Goal: Task Accomplishment & Management: Manage account settings

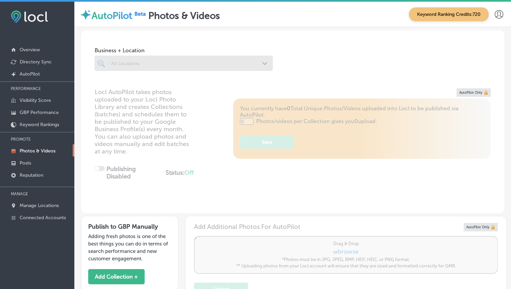
type input "5"
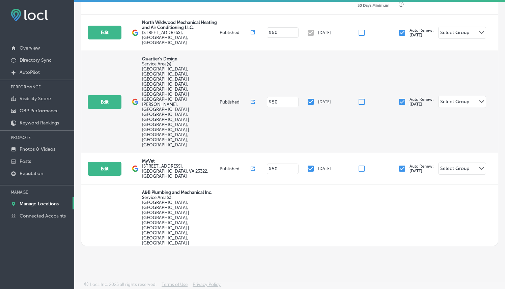
scroll to position [129, 0]
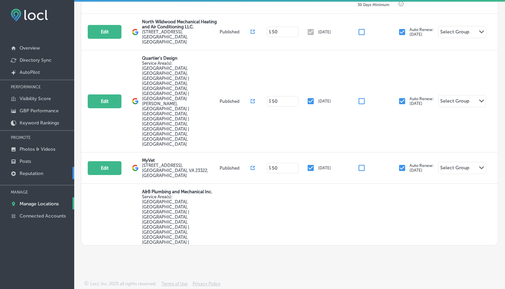
click at [39, 172] on p "Reputation" at bounding box center [32, 174] width 24 height 6
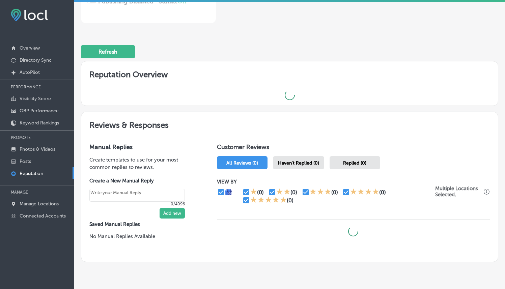
scroll to position [176, 0]
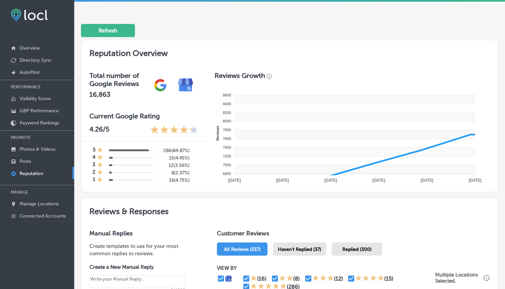
click at [298, 145] on rect at bounding box center [354, 143] width 241 height 9
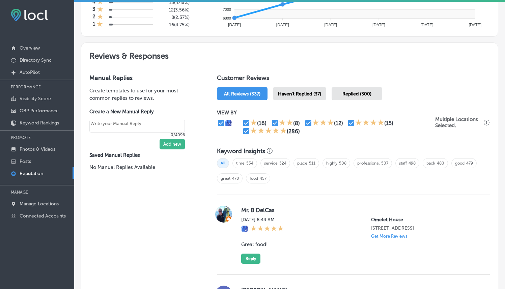
click at [286, 87] on div "Haven't Replied (37)" at bounding box center [299, 93] width 53 height 13
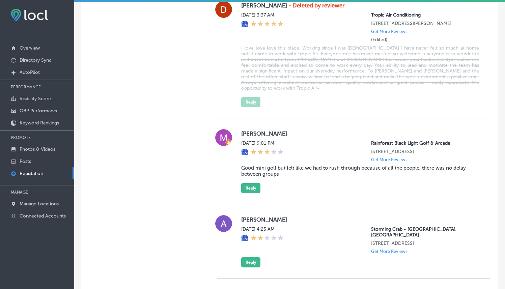
scroll to position [1179, 0]
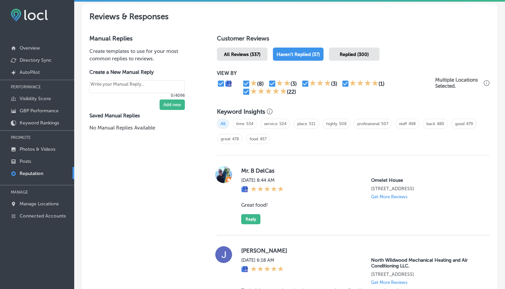
click at [361, 52] on span "Replied (300)" at bounding box center [354, 55] width 29 height 6
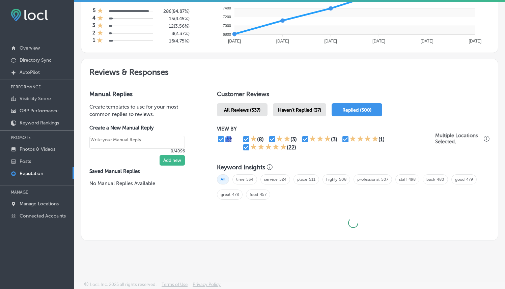
type textarea "x"
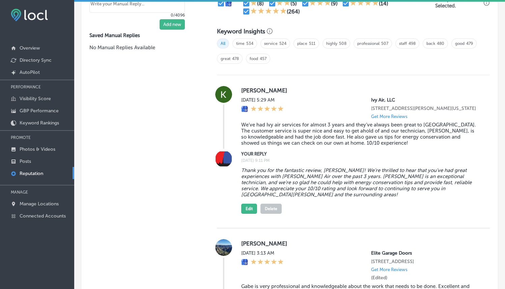
scroll to position [478, 0]
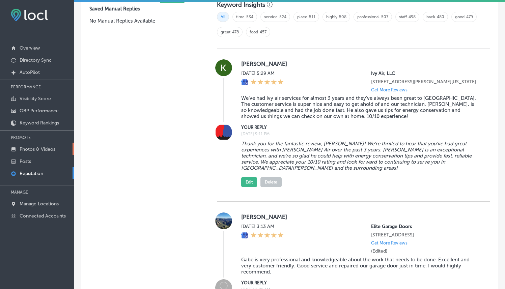
click at [35, 147] on p "Photos & Videos" at bounding box center [38, 150] width 36 height 6
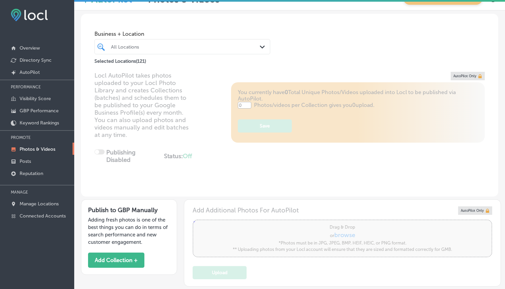
type input "5"
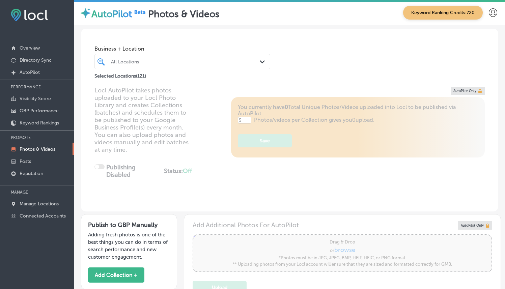
click at [244, 59] on div "All Locations" at bounding box center [186, 62] width 150 height 6
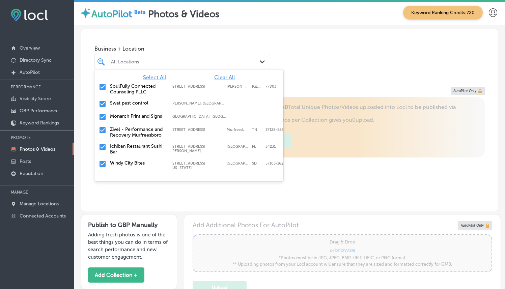
click at [227, 76] on span "Clear All" at bounding box center [224, 77] width 21 height 6
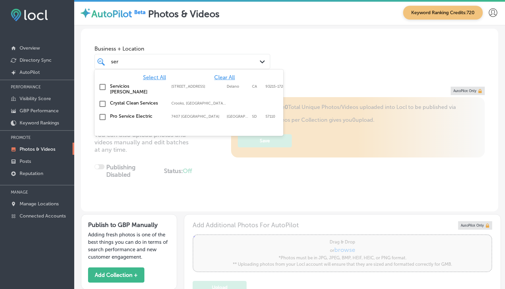
click at [178, 82] on div "Servicios [PERSON_NAME][GEOGRAPHIC_DATA][STREET_ADDRESS]-1726 [STREET_ADDRESS]" at bounding box center [189, 89] width 189 height 17
type input "ser"
click at [366, 61] on div "Business + Location option [STREET_ADDRESS] option [STREET_ADDRESS]. 4 results …" at bounding box center [290, 54] width 418 height 51
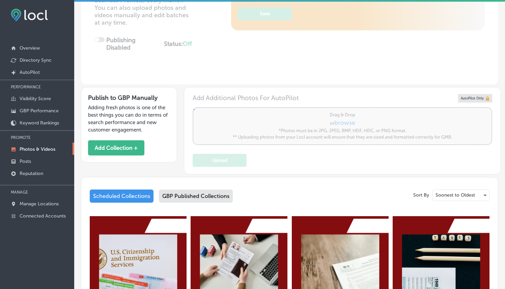
scroll to position [398, 0]
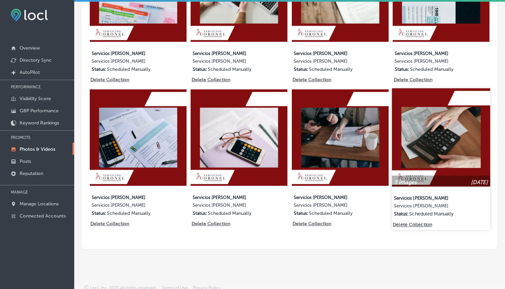
click at [409, 222] on p "Delete Collection" at bounding box center [412, 225] width 38 height 6
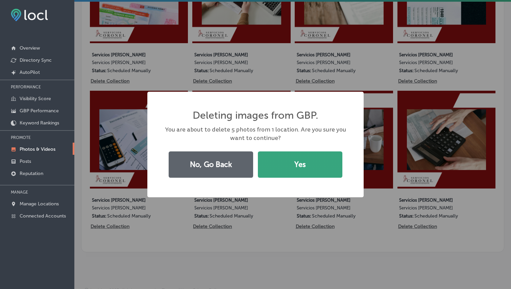
click at [298, 153] on button "Yes" at bounding box center [300, 165] width 84 height 26
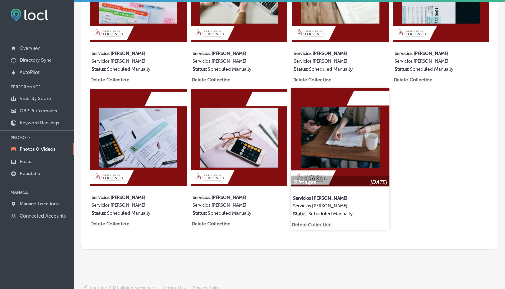
click at [327, 222] on p "Delete Collection" at bounding box center [311, 225] width 38 height 6
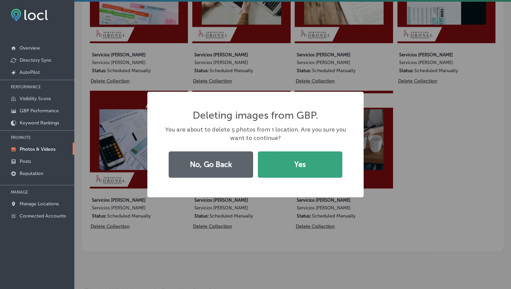
click at [298, 166] on button "Yes" at bounding box center [300, 165] width 84 height 26
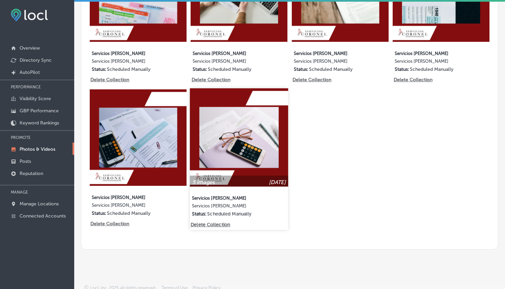
click at [221, 223] on p "Delete Collection" at bounding box center [210, 225] width 38 height 6
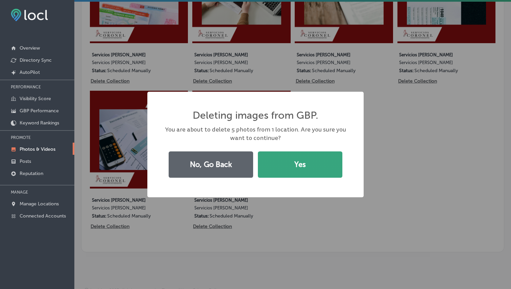
click at [314, 152] on button "Yes" at bounding box center [300, 165] width 84 height 26
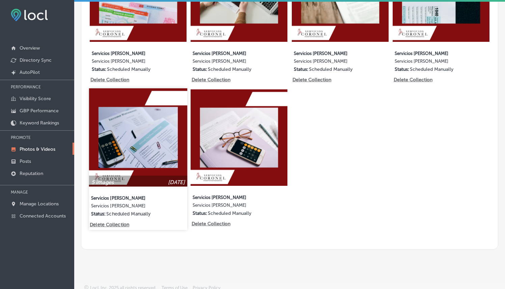
click at [122, 222] on p "Delete Collection" at bounding box center [109, 225] width 38 height 6
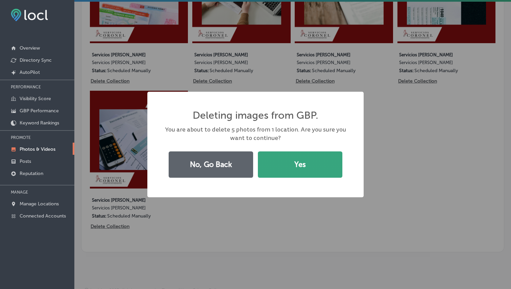
click at [280, 159] on button "Yes" at bounding box center [300, 165] width 84 height 26
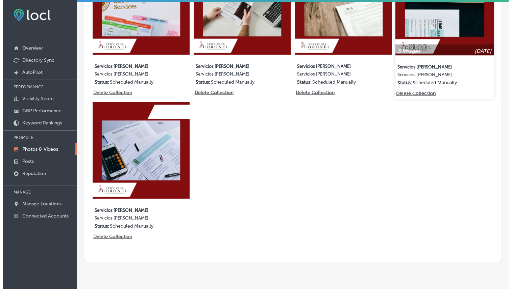
scroll to position [256, 0]
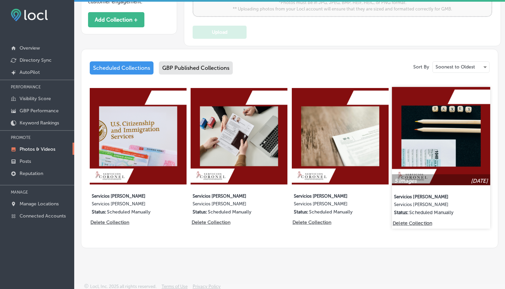
click at [413, 221] on p "Delete Collection" at bounding box center [412, 224] width 38 height 6
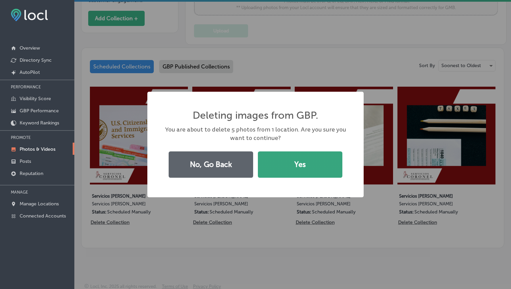
click at [310, 173] on button "Yes" at bounding box center [300, 165] width 84 height 26
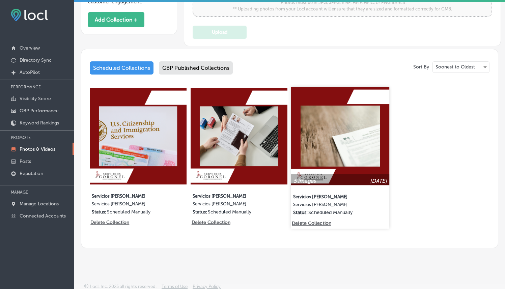
click at [308, 221] on p "Delete Collection" at bounding box center [311, 224] width 38 height 6
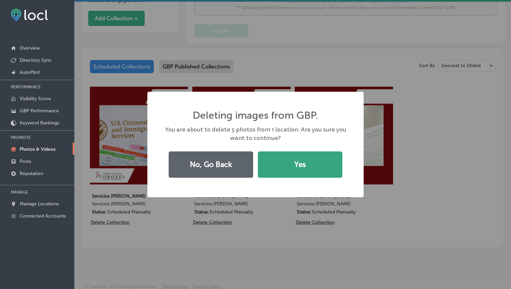
click at [299, 171] on button "Yes" at bounding box center [300, 165] width 84 height 26
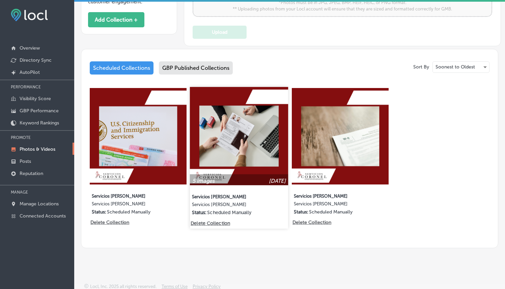
click at [216, 221] on p "Delete Collection" at bounding box center [210, 224] width 38 height 6
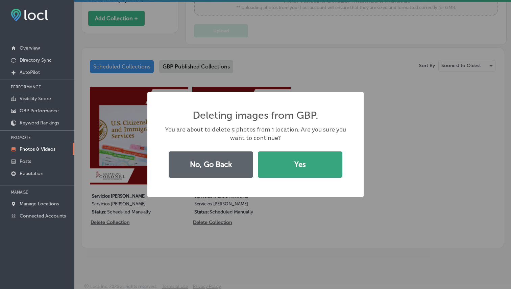
click at [283, 171] on button "Yes" at bounding box center [300, 165] width 84 height 26
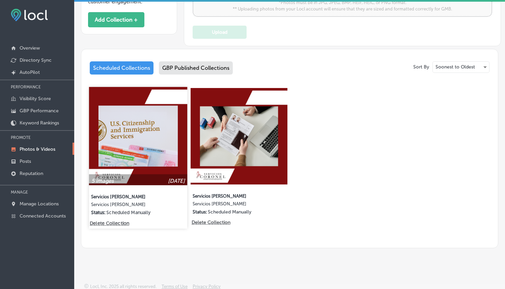
click at [124, 221] on p "Delete Collection" at bounding box center [109, 224] width 38 height 6
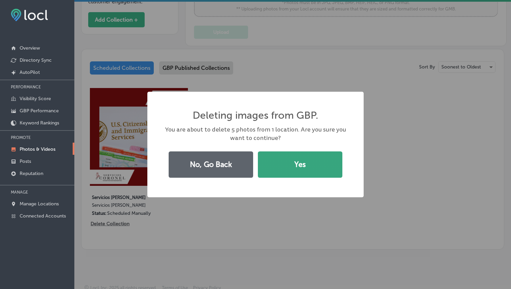
click at [288, 168] on button "Yes" at bounding box center [300, 165] width 84 height 26
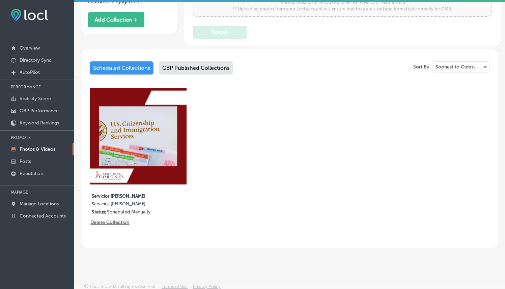
scroll to position [117, 0]
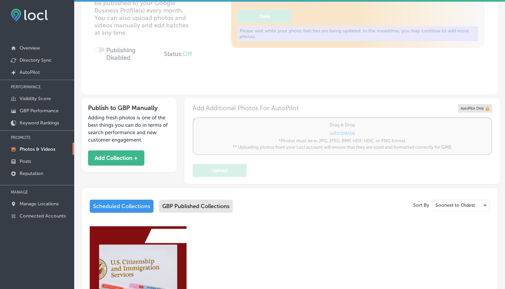
click at [206, 65] on div "Locl AutoPilot takes photos uploaded to your Locl Photo Library and creates Col…" at bounding box center [290, 32] width 418 height 125
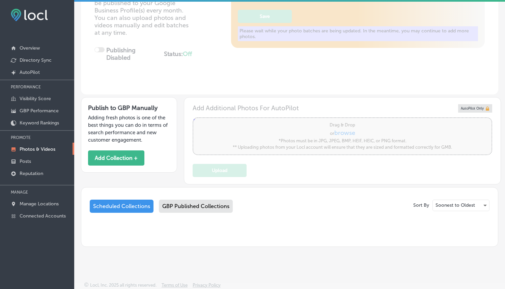
click at [194, 203] on div "GBP Published Collections" at bounding box center [196, 206] width 74 height 13
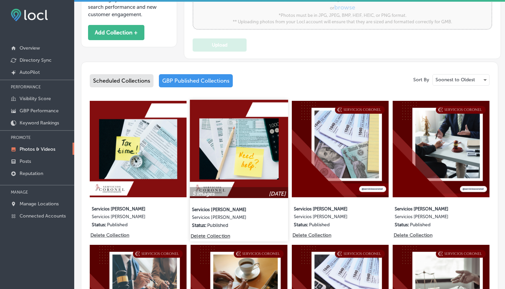
scroll to position [242, 0]
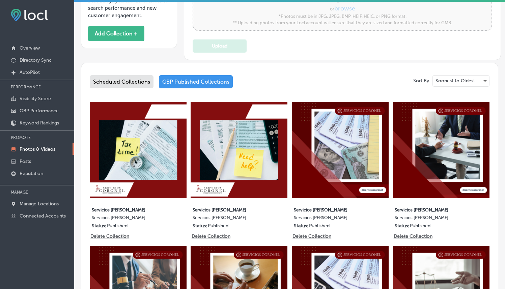
click at [125, 79] on div "Scheduled Collections" at bounding box center [122, 81] width 64 height 13
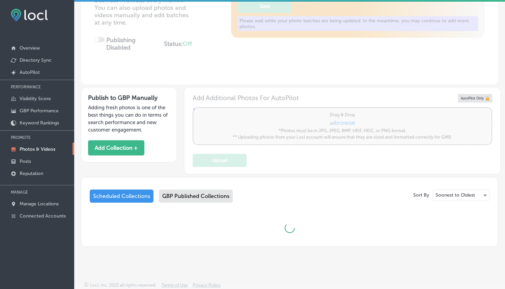
scroll to position [158, 0]
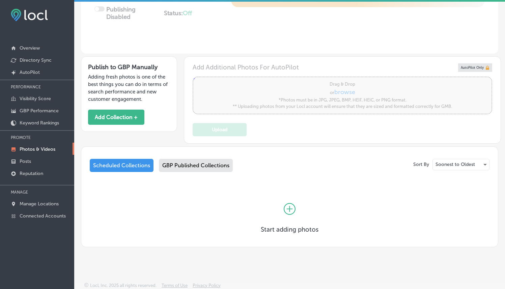
click at [287, 212] on icon at bounding box center [290, 209] width 12 height 12
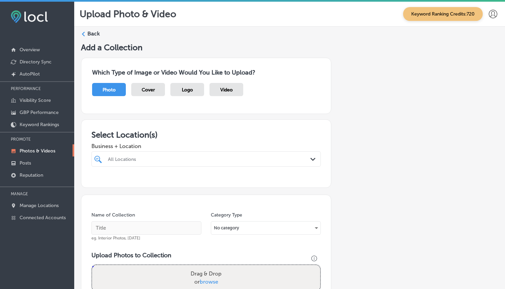
click at [161, 162] on div at bounding box center [196, 159] width 178 height 9
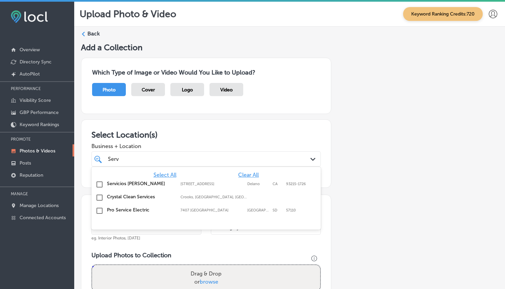
click at [137, 189] on div "Servicios [PERSON_NAME][GEOGRAPHIC_DATA][STREET_ADDRESS]-1726 [STREET_ADDRESS]" at bounding box center [206, 185] width 224 height 10
type input "Serv"
click at [183, 112] on div "Which Type of Image or Video Would You Like to Upload? Photo Cover Logo Video" at bounding box center [206, 86] width 251 height 56
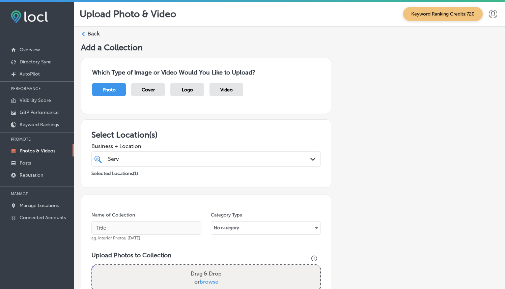
scroll to position [143, 0]
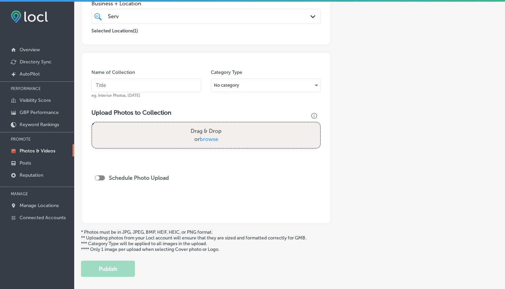
click at [151, 84] on input "text" at bounding box center [147, 86] width 110 height 14
click at [151, 84] on input "Servicios [PERSON_NAME]" at bounding box center [147, 86] width 110 height 14
type input "Servicios [PERSON_NAME]"
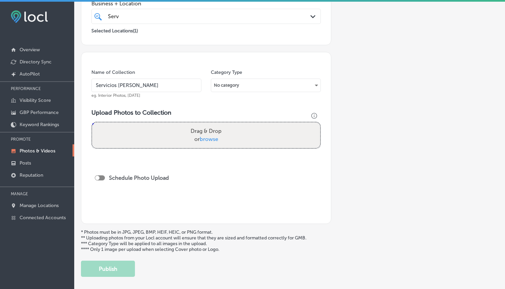
click at [198, 140] on label "Drag & Drop or browse" at bounding box center [206, 136] width 36 height 22
click at [198, 125] on input "Drag & Drop or browse" at bounding box center [206, 124] width 228 height 2
type input "C:\fakepath\Servicios-Coronel1.png"
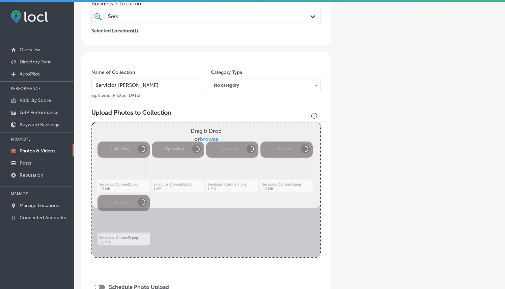
scroll to position [281, 0]
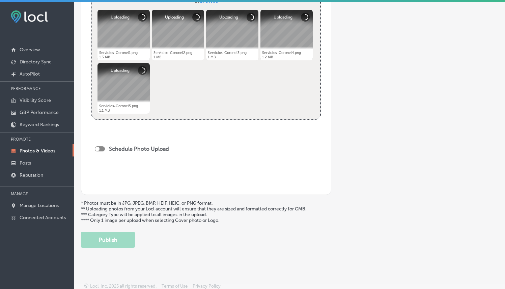
click at [103, 149] on div at bounding box center [100, 149] width 10 height 5
checkbox input "true"
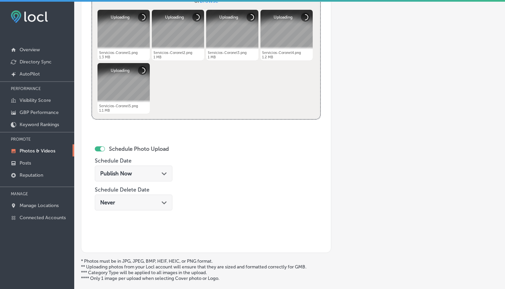
click at [151, 174] on div "Publish Now Path Created with Sketch." at bounding box center [133, 174] width 67 height 6
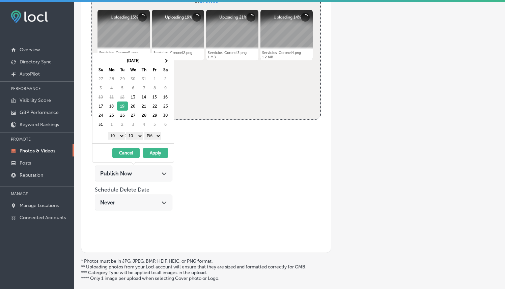
click at [121, 134] on select "1 2 3 4 5 6 7 8 9 10 11 12" at bounding box center [116, 135] width 17 height 7
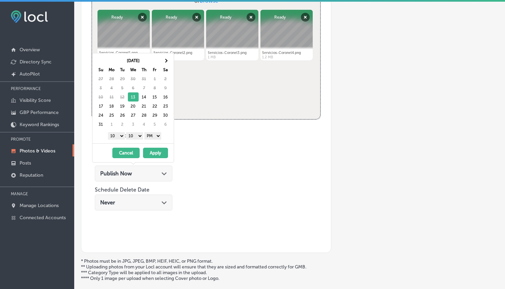
click at [120, 135] on select "1 2 3 4 5 6 7 8 9 10 11 12" at bounding box center [116, 135] width 17 height 7
click at [113, 134] on select "1 2 3 4 5 6 7 8 9 10 11 12" at bounding box center [116, 135] width 17 height 7
click at [155, 149] on button "Apply" at bounding box center [155, 153] width 25 height 10
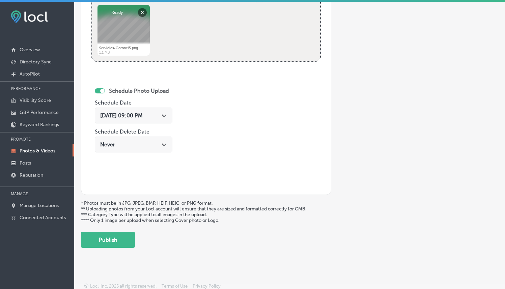
scroll to position [2, 0]
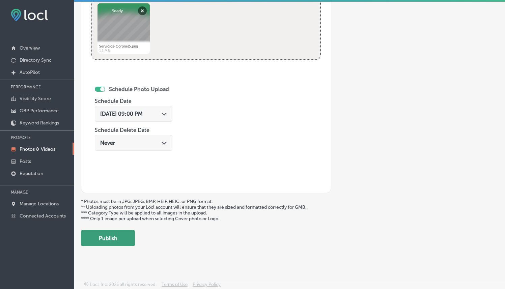
click at [117, 238] on button "Publish" at bounding box center [108, 238] width 54 height 16
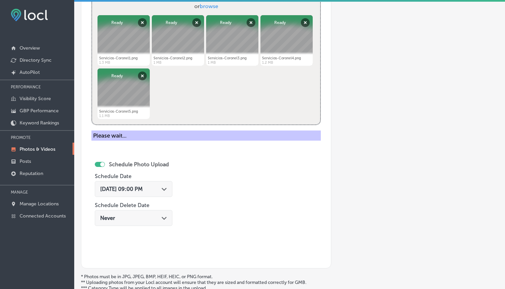
scroll to position [207, 0]
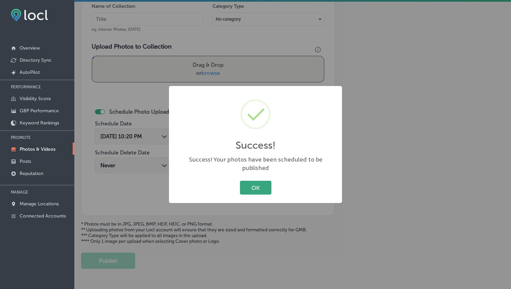
click at [252, 186] on button "OK" at bounding box center [255, 188] width 31 height 14
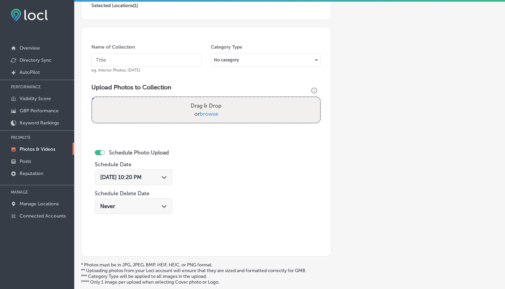
scroll to position [167, 0]
click at [152, 58] on input "text" at bounding box center [147, 60] width 110 height 14
paste input "Servicios [PERSON_NAME]"
type input "Servicios [PERSON_NAME]"
click at [211, 114] on span "browse" at bounding box center [209, 113] width 19 height 6
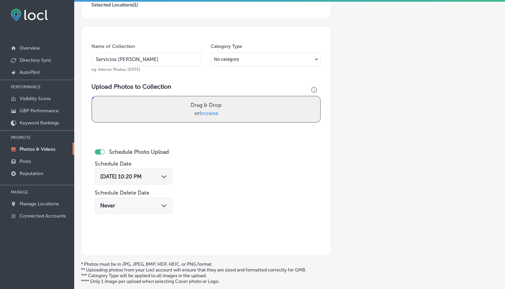
click at [211, 99] on input "Drag & Drop or browse" at bounding box center [206, 98] width 228 height 2
type input "C:\fakepath\Servicios-Coronel6.png"
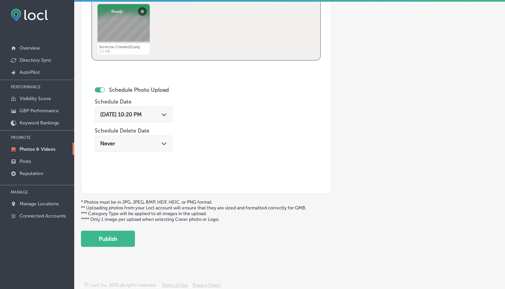
scroll to position [339, 0]
click at [163, 114] on div "[DATE] 10:20 PM Path Created with Sketch." at bounding box center [133, 114] width 67 height 6
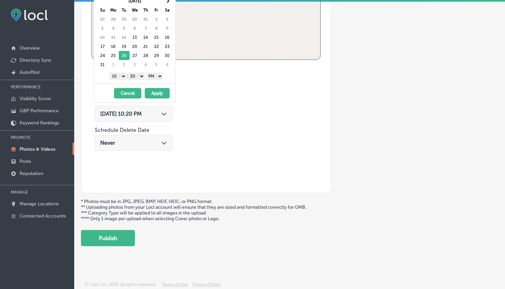
click at [116, 77] on select "1 2 3 4 5 6 7 8 9 10 11 12" at bounding box center [118, 76] width 17 height 7
click at [158, 90] on button "Apply" at bounding box center [157, 93] width 25 height 10
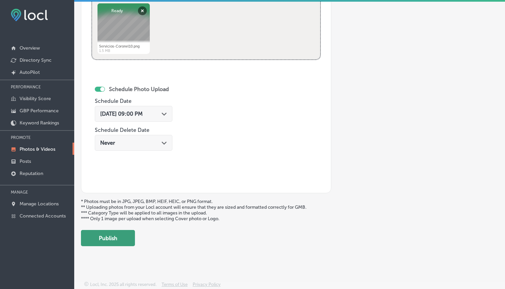
click at [121, 232] on button "Publish" at bounding box center [108, 238] width 54 height 16
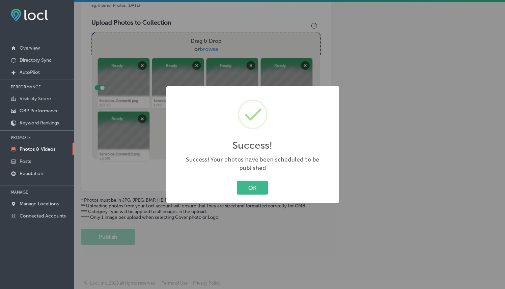
scroll to position [117, 0]
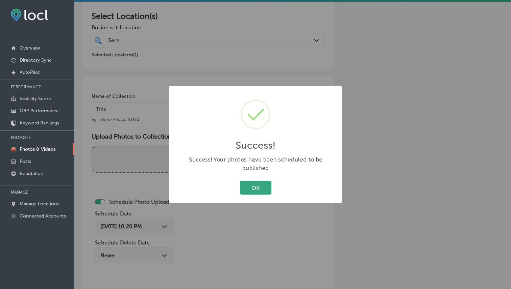
click at [259, 181] on button "OK" at bounding box center [255, 188] width 31 height 14
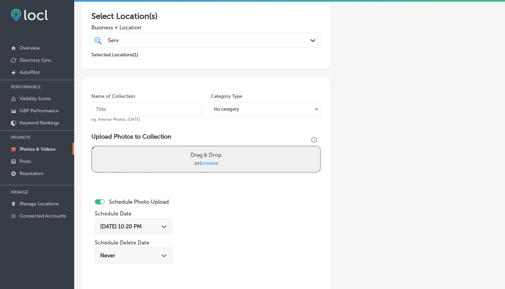
click at [175, 107] on input "text" at bounding box center [147, 110] width 110 height 14
paste input "Servicios [PERSON_NAME]"
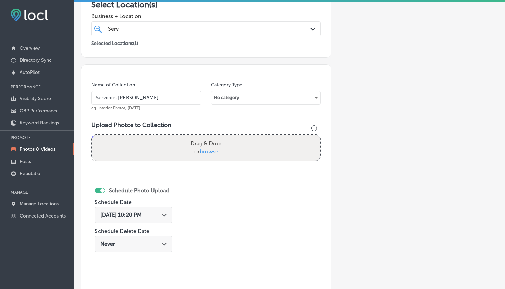
scroll to position [130, 0]
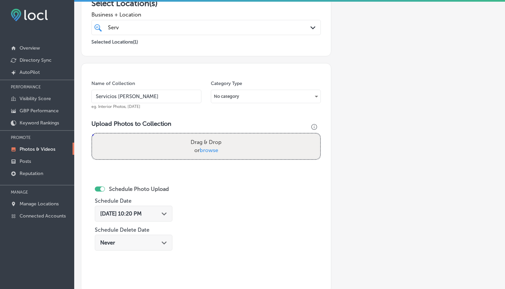
type input "Servicios [PERSON_NAME]"
click at [209, 150] on span "browse" at bounding box center [209, 150] width 19 height 6
click at [209, 136] on input "Drag & Drop or browse" at bounding box center [206, 135] width 228 height 2
type input "C:\fakepath\Servicios-Coronel11.png"
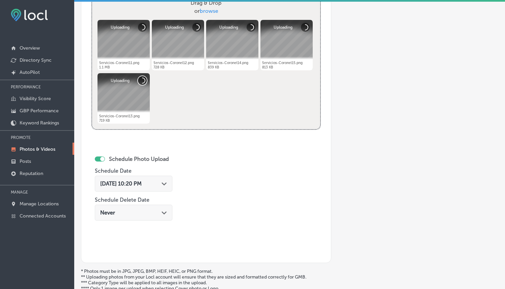
scroll to position [291, 0]
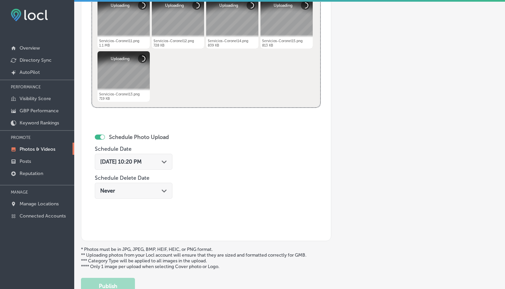
click at [165, 157] on div "[DATE] 10:20 PM Path Created with Sketch." at bounding box center [134, 162] width 78 height 16
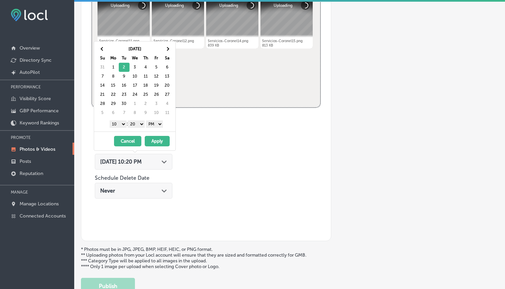
click at [121, 126] on select "1 2 3 4 5 6 7 8 9 10 11 12" at bounding box center [118, 124] width 17 height 7
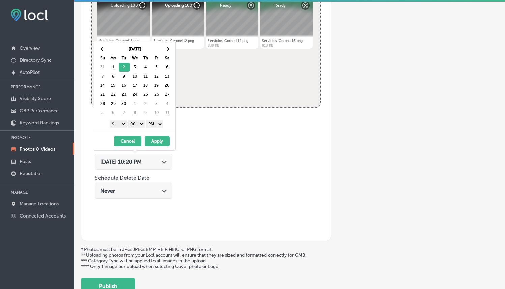
click at [161, 140] on button "Apply" at bounding box center [157, 141] width 25 height 10
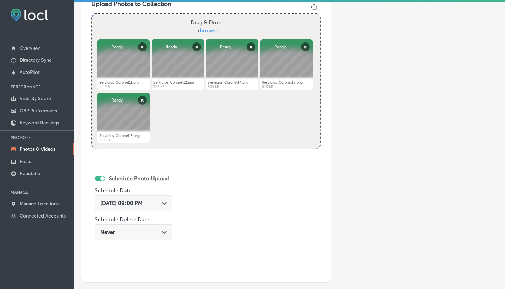
scroll to position [339, 0]
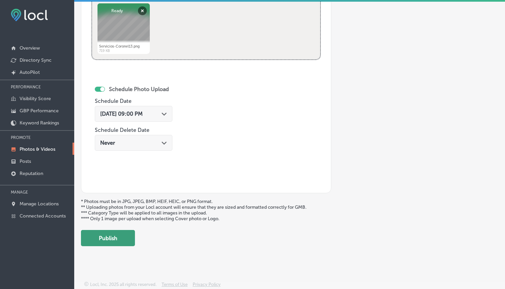
click at [126, 238] on button "Publish" at bounding box center [108, 238] width 54 height 16
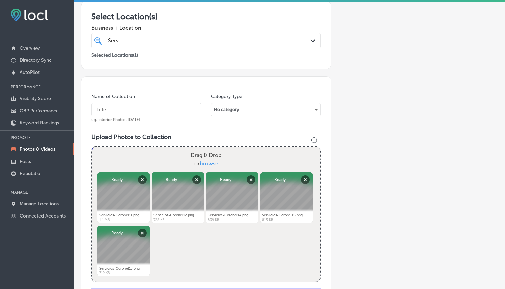
scroll to position [112, 0]
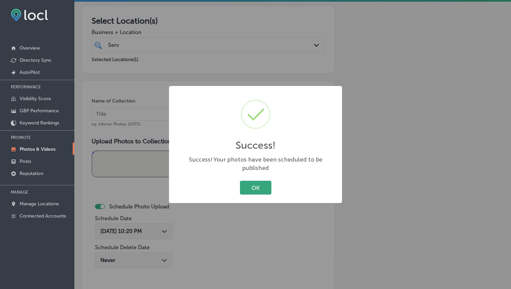
click at [260, 183] on button "OK" at bounding box center [255, 188] width 31 height 14
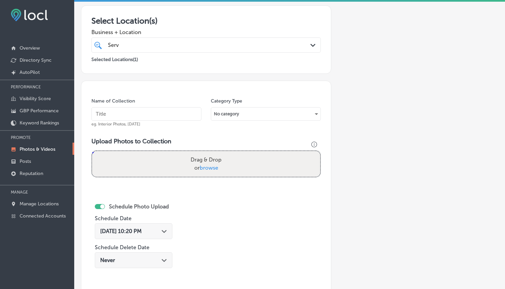
click at [128, 114] on input "text" at bounding box center [147, 114] width 110 height 14
paste input "Servicios [PERSON_NAME]"
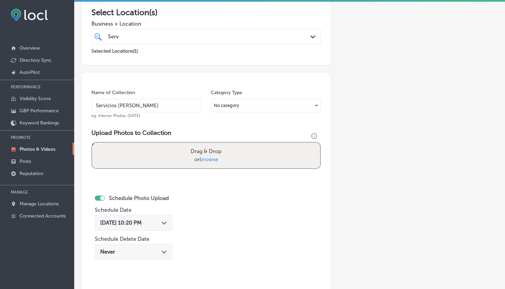
scroll to position [170, 0]
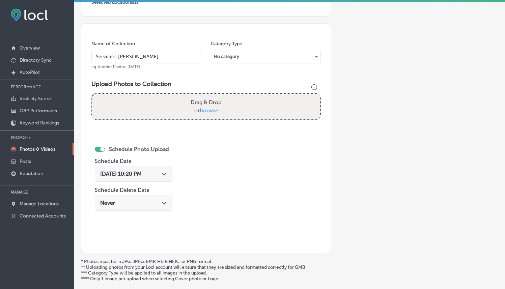
type input "Servicios [PERSON_NAME]"
click at [210, 111] on span "browse" at bounding box center [209, 110] width 19 height 6
click at [210, 96] on input "Drag & Drop or browse" at bounding box center [206, 95] width 228 height 2
type input "C:\fakepath\Servicios-Coronel16.png"
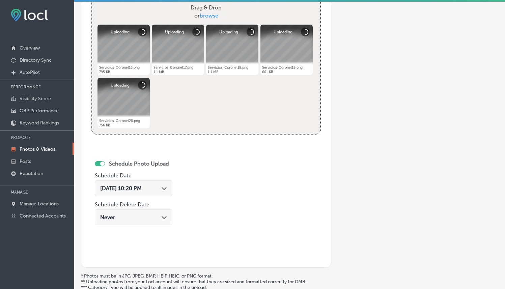
scroll to position [266, 0]
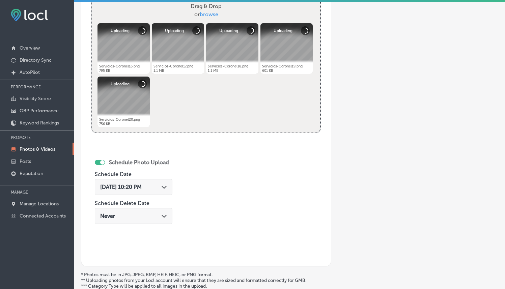
click at [163, 180] on div "[DATE] 10:20 PM Path Created with Sketch." at bounding box center [134, 187] width 78 height 16
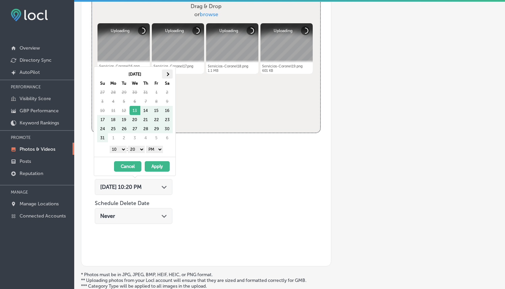
click at [172, 72] on th at bounding box center [167, 74] width 11 height 9
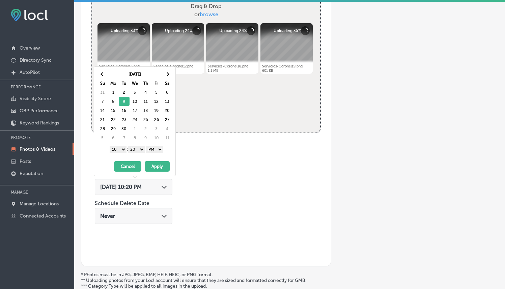
click at [112, 148] on select "1 2 3 4 5 6 7 8 9 10 11 12" at bounding box center [118, 149] width 17 height 7
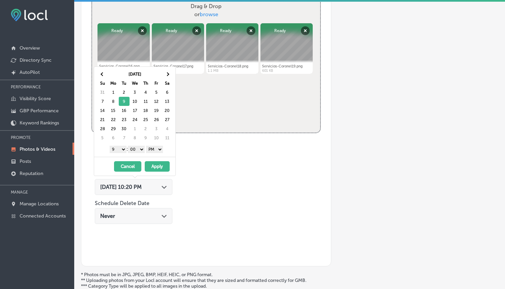
click at [157, 168] on button "Apply" at bounding box center [157, 166] width 25 height 10
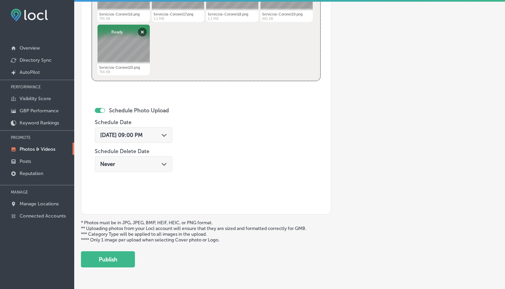
scroll to position [339, 0]
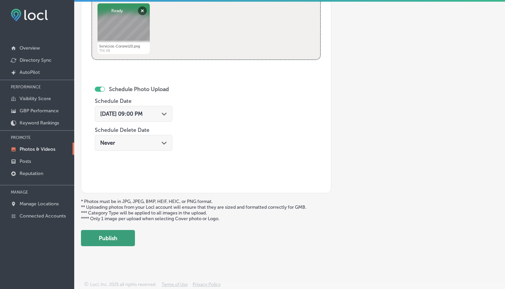
click at [124, 233] on button "Publish" at bounding box center [108, 238] width 54 height 16
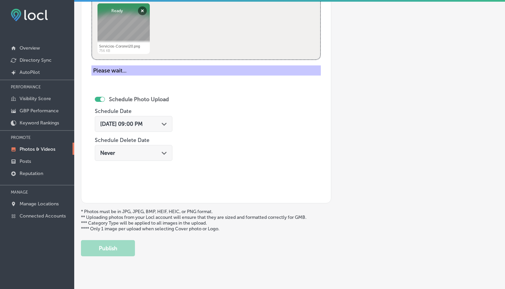
scroll to position [230, 0]
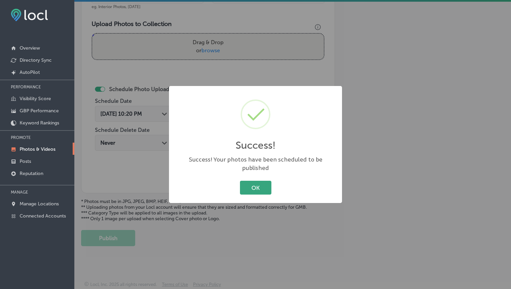
click at [253, 181] on button "OK" at bounding box center [255, 188] width 31 height 14
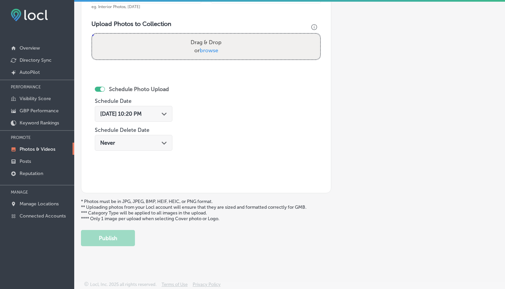
scroll to position [0, 0]
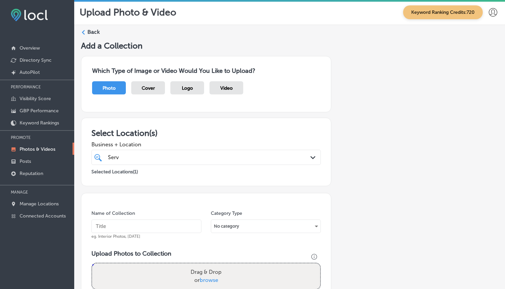
click at [150, 225] on input "text" at bounding box center [147, 227] width 110 height 14
paste input "Servicios [PERSON_NAME]"
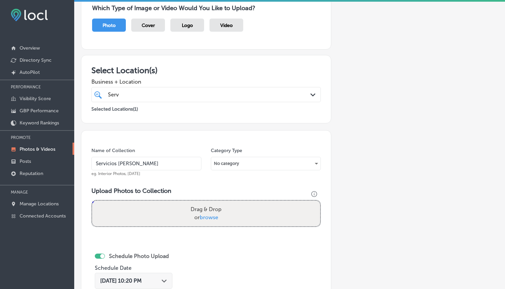
scroll to position [139, 0]
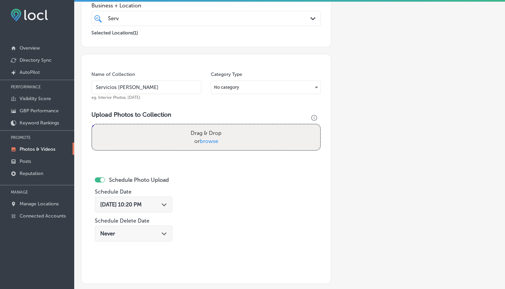
type input "Servicios [PERSON_NAME]"
click at [205, 141] on span "browse" at bounding box center [209, 141] width 19 height 6
click at [205, 127] on input "Drag & Drop or browse" at bounding box center [206, 126] width 228 height 2
type input "C:\fakepath\Servicios-Coronel21.png"
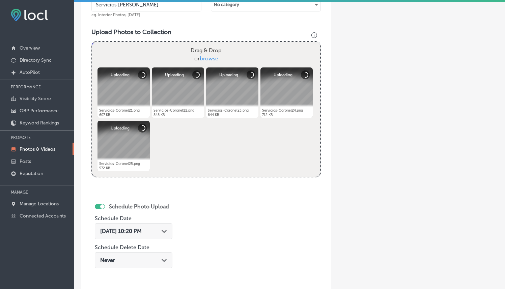
scroll to position [339, 0]
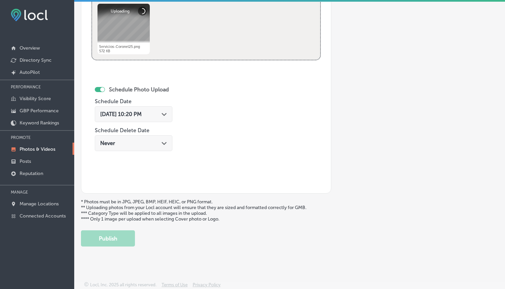
click at [169, 115] on div "[DATE] 10:20 PM Path Created with Sketch." at bounding box center [134, 114] width 78 height 16
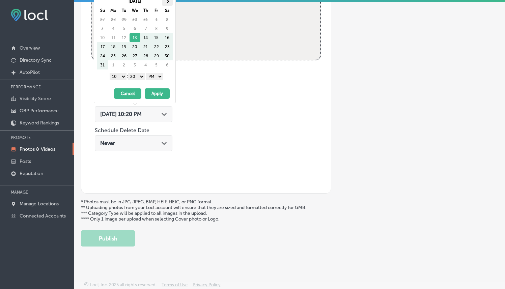
click at [167, 0] on span at bounding box center [167, 1] width 4 height 4
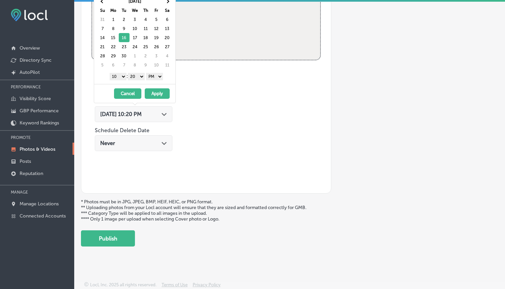
click at [116, 73] on select "1 2 3 4 5 6 7 8 9 10 11 12" at bounding box center [118, 76] width 17 height 7
click at [159, 92] on button "Apply" at bounding box center [157, 93] width 25 height 10
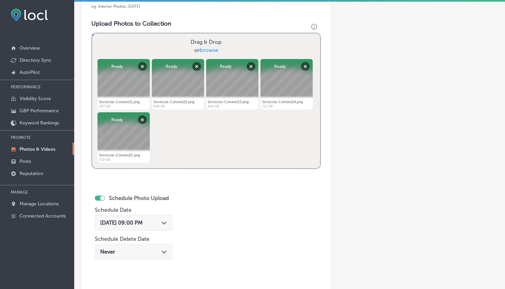
scroll to position [250, 0]
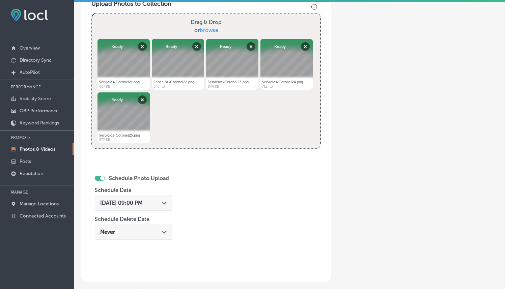
click at [172, 201] on div "[DATE] 09:00 PM Path Created with Sketch." at bounding box center [134, 203] width 78 height 16
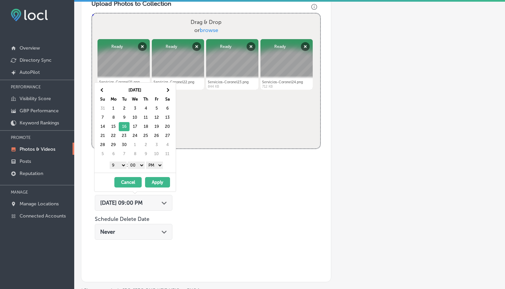
click at [157, 180] on button "Apply" at bounding box center [157, 182] width 25 height 10
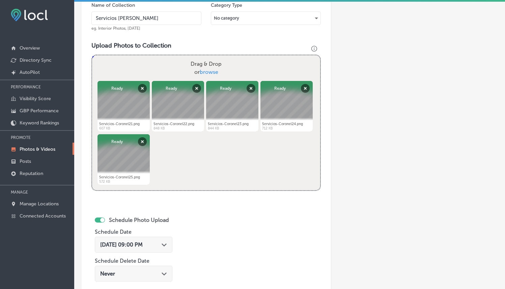
scroll to position [339, 0]
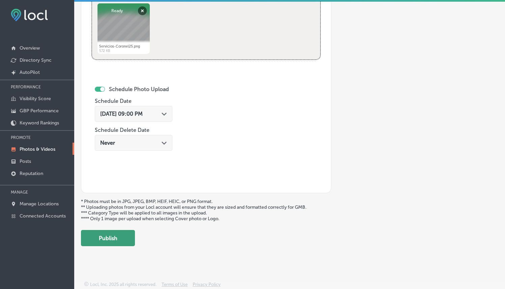
click at [132, 236] on button "Publish" at bounding box center [108, 238] width 54 height 16
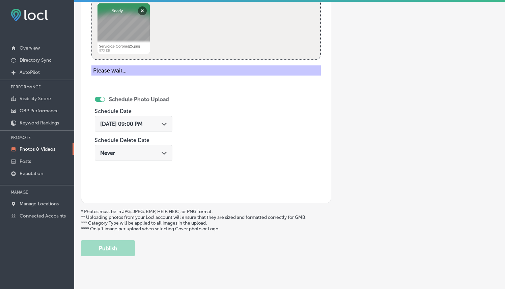
scroll to position [230, 0]
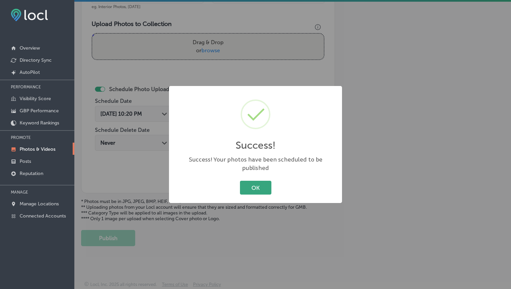
click at [268, 186] on button "OK" at bounding box center [255, 188] width 31 height 14
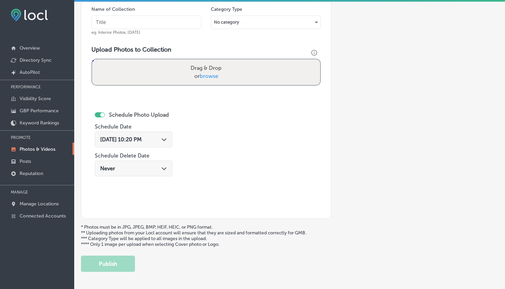
scroll to position [145, 0]
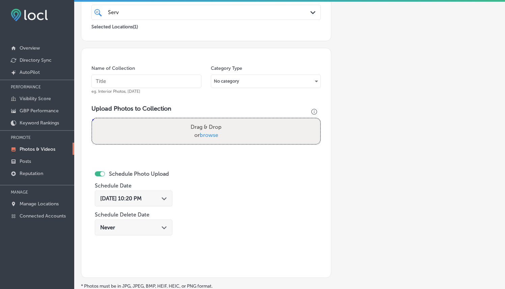
click at [165, 83] on input "text" at bounding box center [147, 82] width 110 height 14
paste input "Servicios [PERSON_NAME]"
type input "Servicios [PERSON_NAME]"
click at [208, 138] on label "Drag & Drop or browse" at bounding box center [206, 132] width 36 height 22
click at [208, 121] on input "Drag & Drop or browse" at bounding box center [206, 120] width 228 height 2
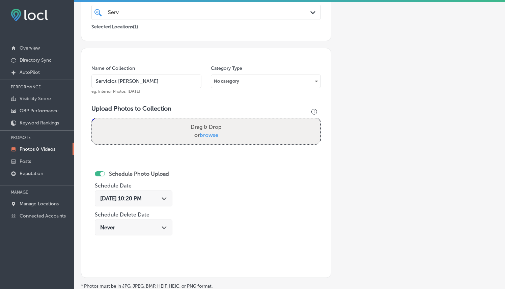
type input "C:\fakepath\Servicios-Coronel26.png"
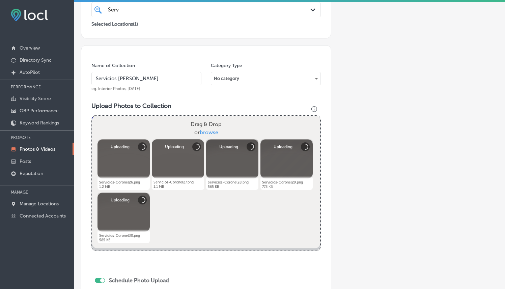
scroll to position [261, 0]
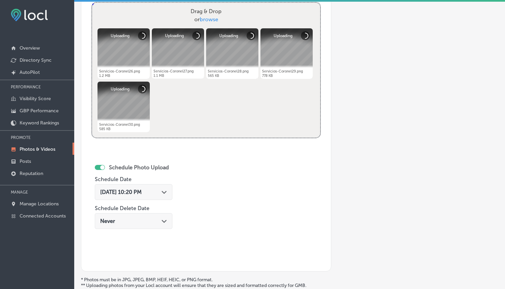
click at [161, 190] on div "[DATE] 10:20 PM Path Created with Sketch." at bounding box center [133, 192] width 67 height 6
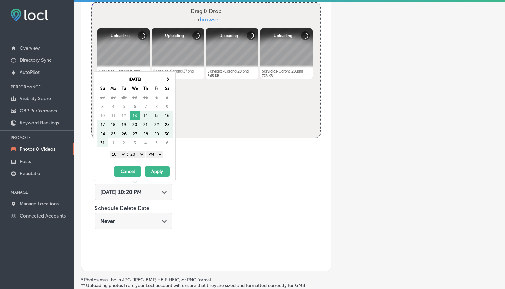
click at [167, 84] on th "Sa" at bounding box center [167, 88] width 11 height 9
click at [170, 77] on th at bounding box center [167, 79] width 11 height 9
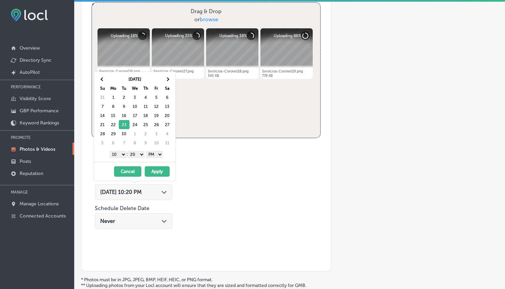
click at [117, 153] on select "1 2 3 4 5 6 7 8 9 10 11 12" at bounding box center [118, 154] width 17 height 7
click at [155, 169] on button "Apply" at bounding box center [157, 171] width 25 height 10
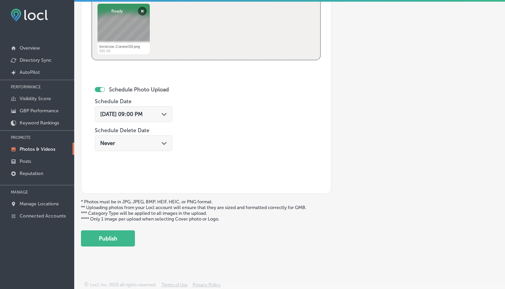
scroll to position [339, 0]
click at [119, 236] on button "Publish" at bounding box center [108, 238] width 54 height 16
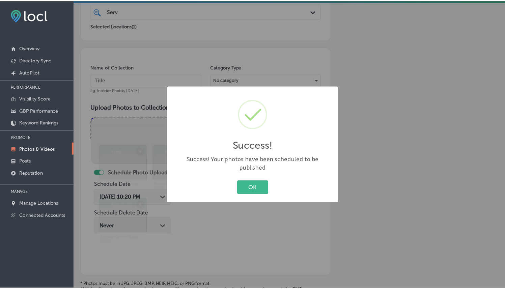
scroll to position [134, 0]
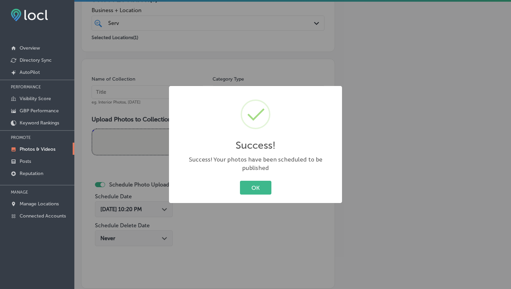
click at [254, 174] on div "Success! × Success! Your photos have been scheduled to be published OK Cancel" at bounding box center [255, 145] width 173 height 118
click at [251, 182] on button "OK" at bounding box center [255, 188] width 31 height 14
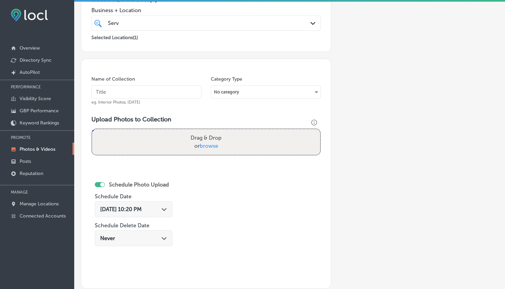
click at [140, 100] on span "eg. Interior Photos, [DATE]" at bounding box center [116, 102] width 49 height 5
click at [147, 94] on input "text" at bounding box center [147, 92] width 110 height 14
paste input "Servicios [PERSON_NAME]"
type input "Servicios [PERSON_NAME]"
click at [212, 146] on span "browse" at bounding box center [209, 146] width 19 height 6
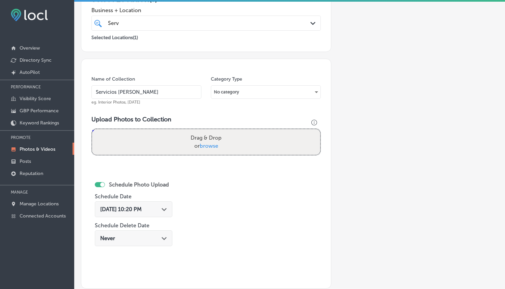
click at [212, 131] on input "Drag & Drop or browse" at bounding box center [206, 130] width 228 height 2
type input "C:\fakepath\Servicios-Coronel31.png"
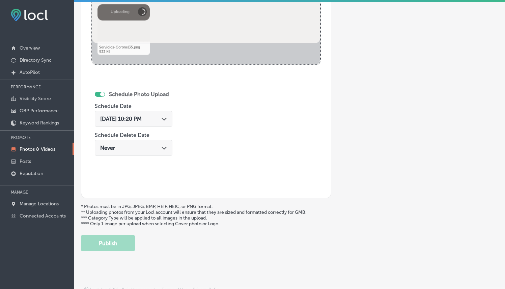
scroll to position [339, 0]
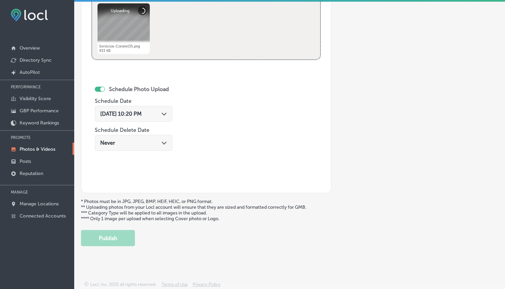
click at [170, 118] on div "[DATE] 10:20 PM Path Created with Sketch." at bounding box center [134, 114] width 78 height 16
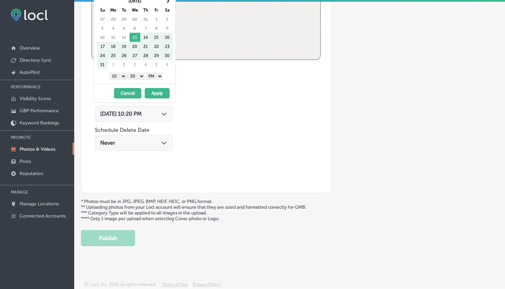
click at [169, 6] on th "Sa" at bounding box center [167, 9] width 11 height 9
click at [168, 4] on th at bounding box center [167, 0] width 11 height 9
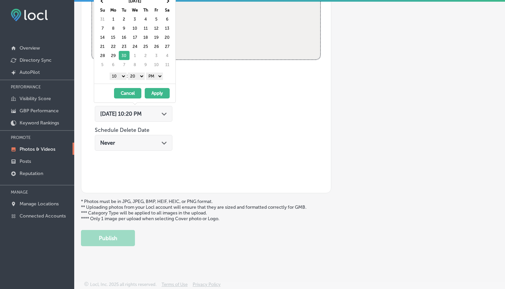
click at [117, 74] on select "1 2 3 4 5 6 7 8 9 10 11 12" at bounding box center [118, 76] width 17 height 7
click at [134, 71] on div "1 2 3 4 5 6 7 8 9 10 11 12 : 00 10 20 30 40 50 AM PM" at bounding box center [136, 76] width 79 height 10
click at [134, 73] on select "00 10 20 30 40 50" at bounding box center [136, 76] width 17 height 7
click at [159, 93] on button "Apply" at bounding box center [157, 93] width 25 height 10
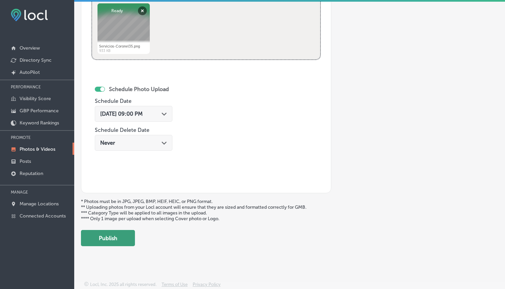
click at [110, 238] on button "Publish" at bounding box center [108, 238] width 54 height 16
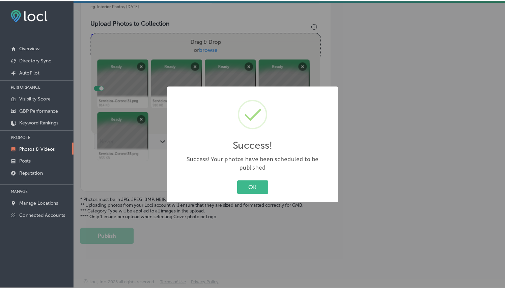
scroll to position [230, 0]
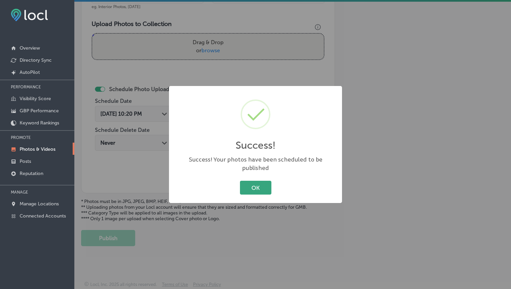
click at [249, 189] on button "OK" at bounding box center [255, 188] width 31 height 14
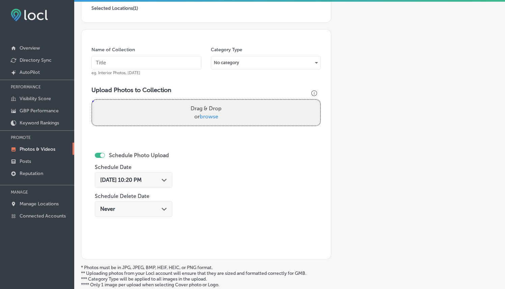
scroll to position [88, 0]
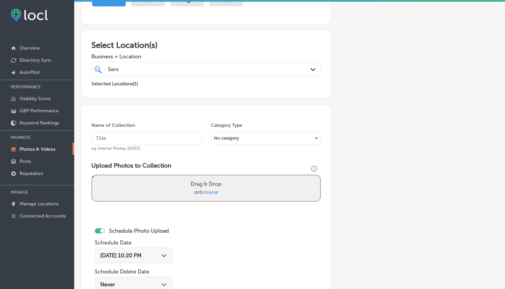
click at [147, 139] on input "text" at bounding box center [147, 139] width 110 height 14
paste input "Servicios [PERSON_NAME]"
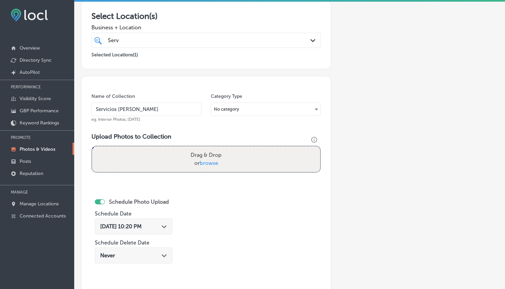
scroll to position [135, 0]
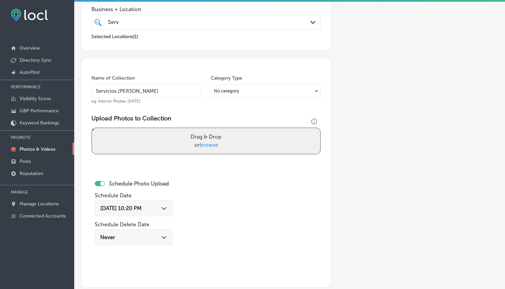
type input "Servicios [PERSON_NAME]"
click at [209, 142] on span "browse" at bounding box center [209, 145] width 19 height 6
click at [209, 130] on input "Drag & Drop or browse" at bounding box center [206, 129] width 228 height 2
type input "C:\fakepath\Servicios-Coronel36.png"
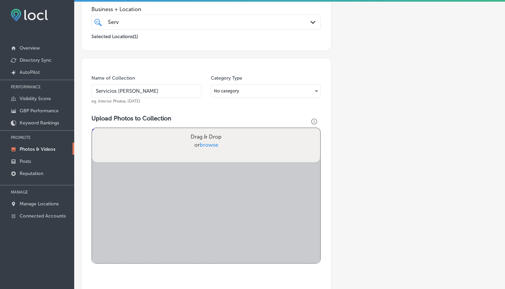
scroll to position [339, 0]
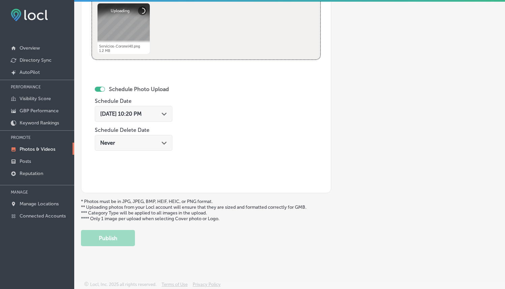
click at [164, 111] on div "Path Created with Sketch." at bounding box center [164, 113] width 5 height 5
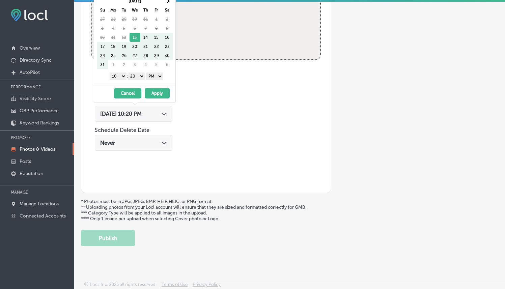
scroll to position [0, 0]
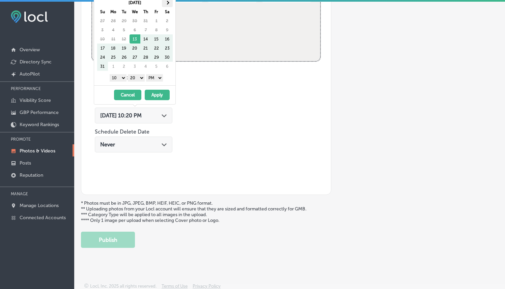
click at [170, 6] on th at bounding box center [167, 2] width 11 height 9
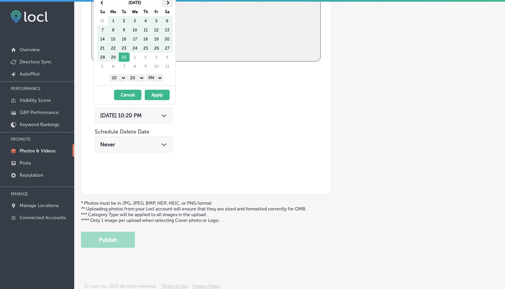
click at [170, 5] on th at bounding box center [167, 2] width 11 height 9
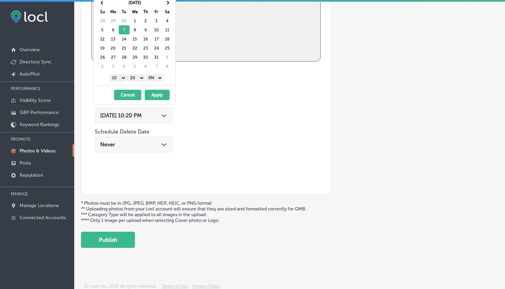
click at [119, 75] on select "1 2 3 4 5 6 7 8 9 10 11 12" at bounding box center [118, 77] width 17 height 7
click at [153, 97] on button "Apply" at bounding box center [157, 95] width 25 height 10
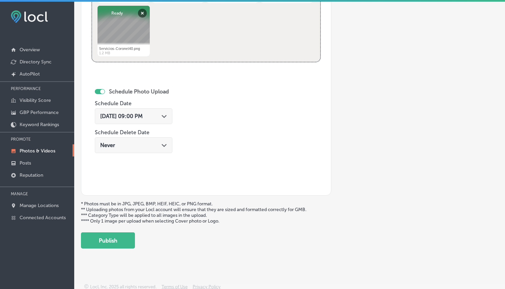
scroll to position [339, 0]
click at [120, 235] on button "Publish" at bounding box center [108, 240] width 54 height 16
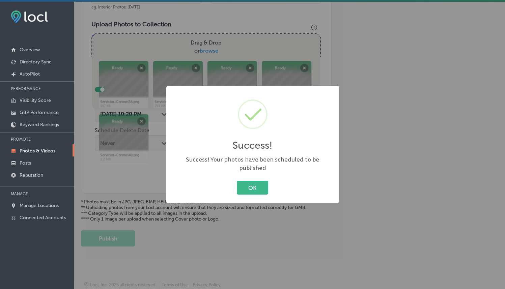
scroll to position [230, 0]
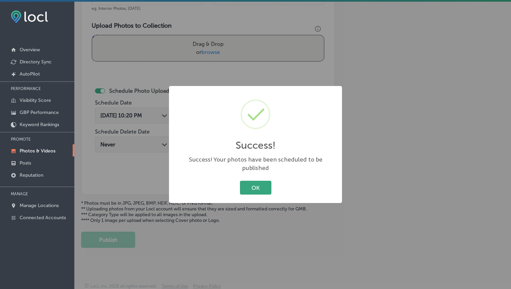
click at [262, 181] on button "OK" at bounding box center [255, 188] width 31 height 14
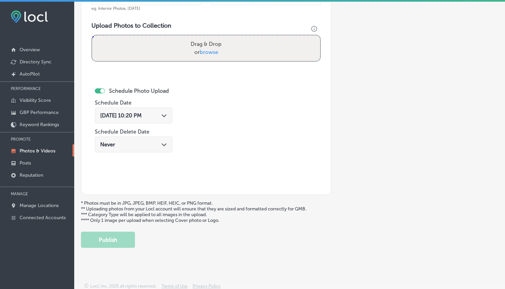
scroll to position [171, 0]
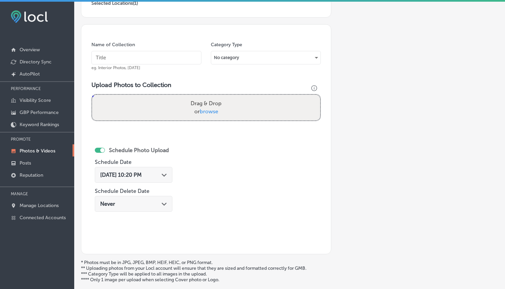
click at [145, 58] on input "text" at bounding box center [147, 58] width 110 height 14
paste input "Servicios [PERSON_NAME]"
type input "Servicios [PERSON_NAME]"
click at [205, 107] on label "Drag & Drop or browse" at bounding box center [206, 108] width 36 height 22
click at [205, 97] on input "Drag & Drop or browse" at bounding box center [206, 96] width 228 height 2
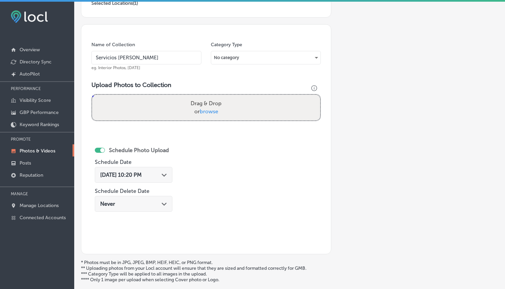
type input "C:\fakepath\Servicios-Coronel41.png"
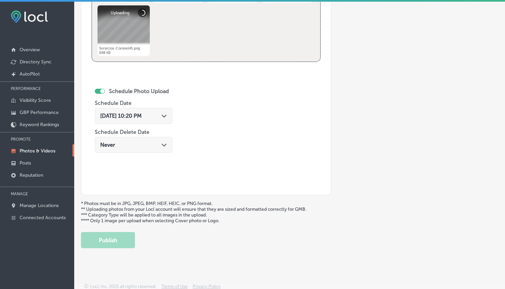
scroll to position [339, 0]
click at [154, 111] on div "[DATE] 10:20 PM Path Created with Sketch." at bounding box center [134, 116] width 78 height 16
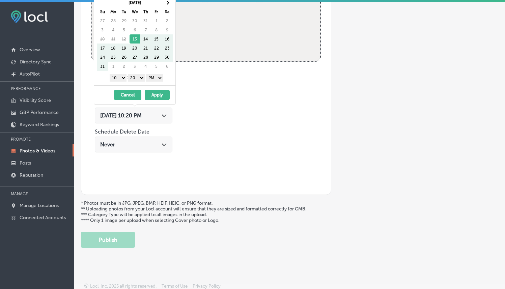
click at [168, 7] on th "Sa" at bounding box center [167, 11] width 11 height 9
click at [169, 3] on th at bounding box center [167, 2] width 11 height 9
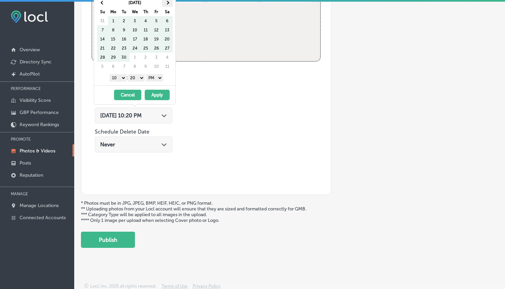
click at [168, 1] on span at bounding box center [167, 3] width 4 height 4
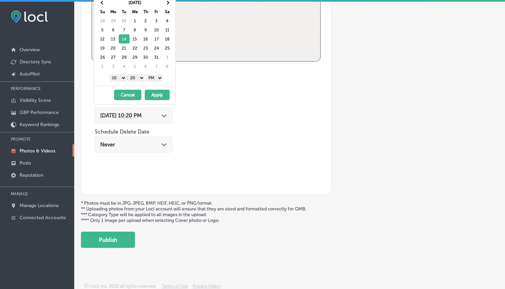
click at [121, 79] on select "1 2 3 4 5 6 7 8 9 10 11 12" at bounding box center [118, 77] width 17 height 7
click at [156, 96] on button "Apply" at bounding box center [157, 95] width 25 height 10
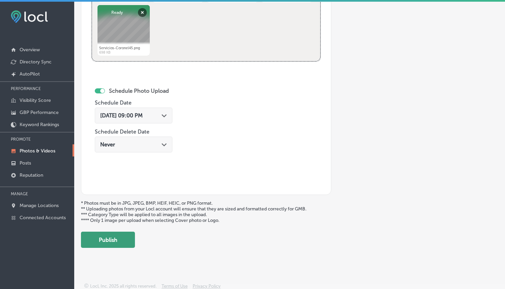
click at [116, 236] on button "Publish" at bounding box center [108, 240] width 54 height 16
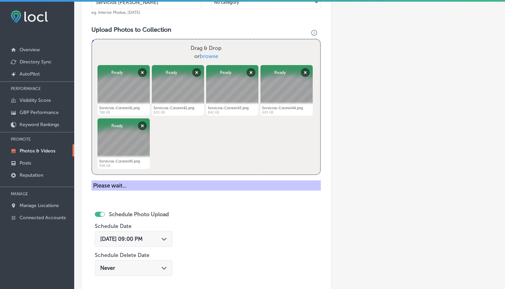
scroll to position [227, 0]
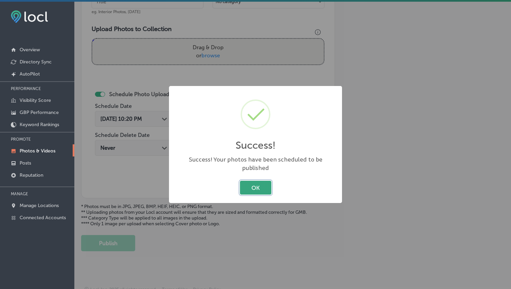
click at [259, 181] on button "OK" at bounding box center [255, 188] width 31 height 14
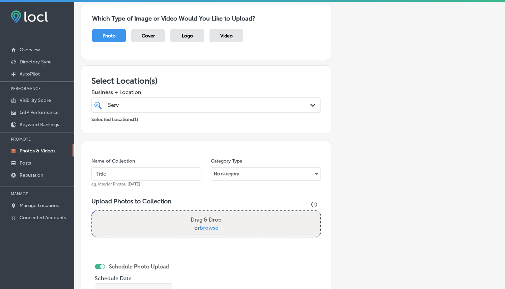
scroll to position [114, 0]
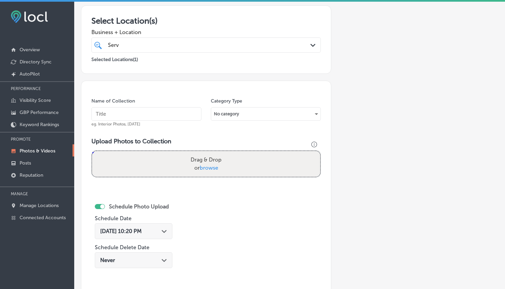
click at [168, 113] on input "text" at bounding box center [147, 114] width 110 height 14
click at [169, 96] on div "Name of Collection eg. Interior Photos, [DATE] Category Type No category Upload…" at bounding box center [206, 196] width 251 height 230
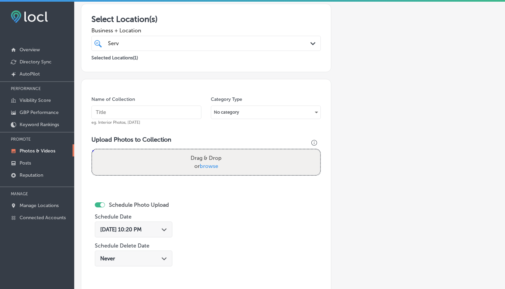
scroll to position [114, 0]
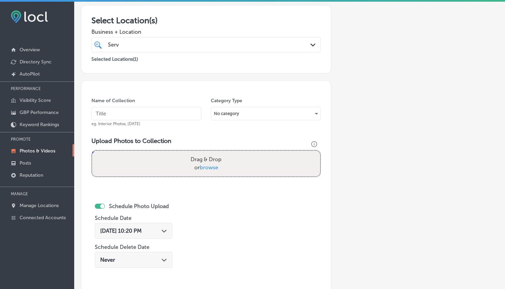
click at [30, 149] on p "Photos & Videos" at bounding box center [38, 151] width 36 height 6
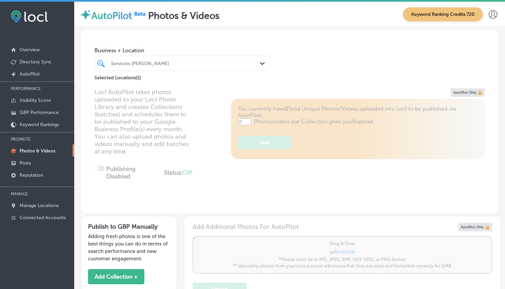
type input "5"
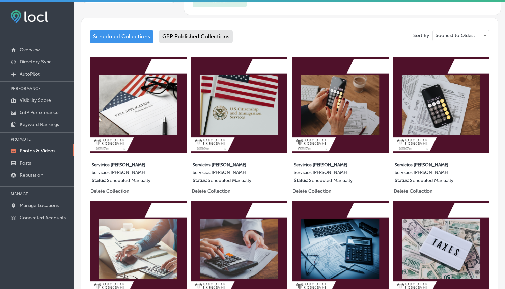
scroll to position [276, 0]
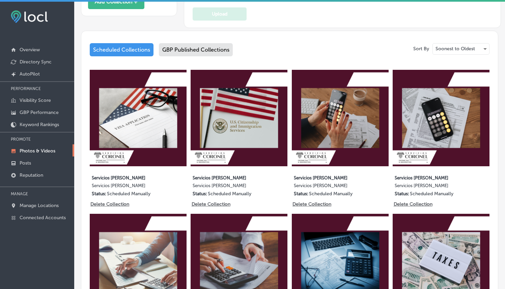
click at [196, 57] on div "Sort By Soonest to Oldest Scheduled Collections GBP Published Collections 5 ima…" at bounding box center [290, 277] width 400 height 469
click at [197, 47] on div "GBP Published Collections" at bounding box center [196, 49] width 74 height 13
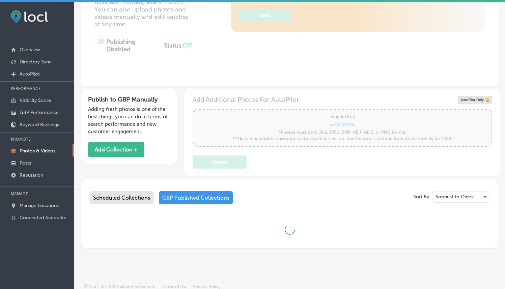
scroll to position [2, 0]
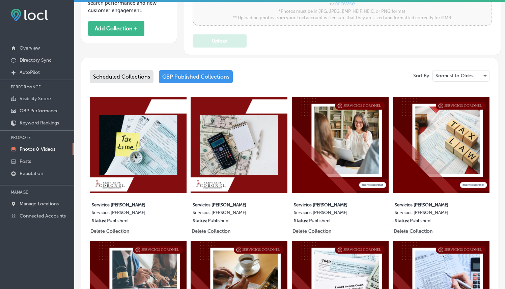
click at [133, 76] on div "Scheduled Collections" at bounding box center [122, 76] width 64 height 13
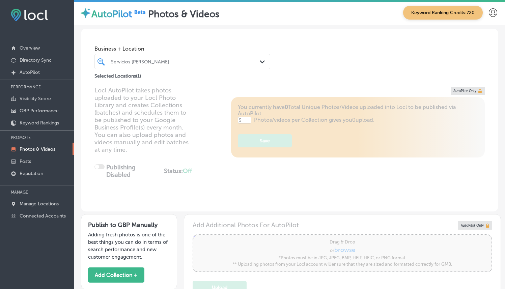
click at [37, 151] on p "Photos & Videos" at bounding box center [38, 150] width 36 height 6
click at [36, 165] on link "Posts" at bounding box center [37, 161] width 74 height 12
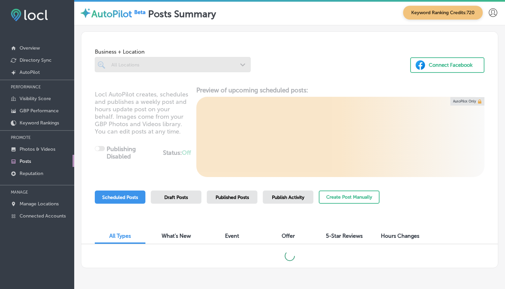
click at [180, 71] on div at bounding box center [173, 64] width 156 height 15
click at [202, 63] on div at bounding box center [173, 64] width 156 height 15
click at [243, 60] on div at bounding box center [173, 64] width 156 height 15
click at [235, 65] on div at bounding box center [173, 64] width 156 height 15
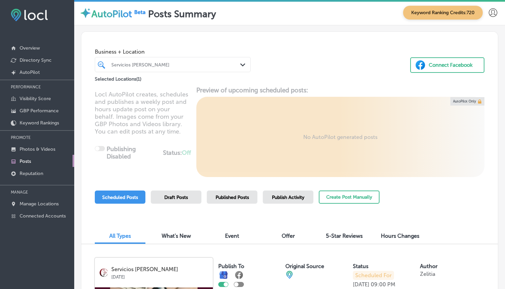
click at [236, 59] on div "Servicios [PERSON_NAME] Path Created with Sketch." at bounding box center [173, 64] width 156 height 15
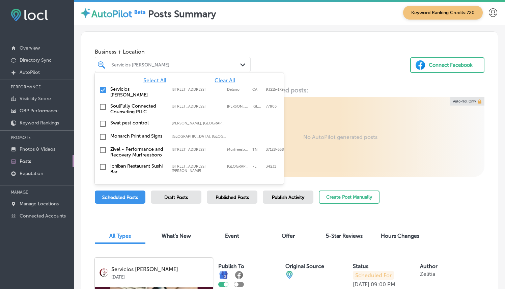
click at [225, 80] on span "Clear All" at bounding box center [225, 80] width 21 height 6
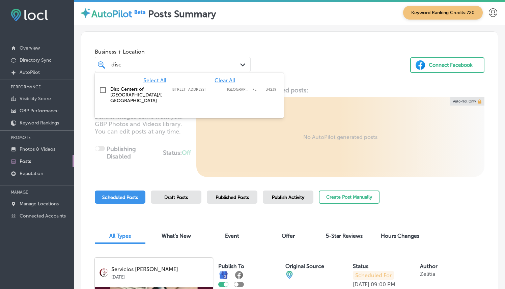
click at [173, 94] on div "Disc Centers of [GEOGRAPHIC_DATA]/[GEOGRAPHIC_DATA] [STREET_ADDRESS][GEOGRAPHIC…" at bounding box center [178, 94] width 137 height 17
type input "disc"
click at [292, 60] on div "Business + Location option [STREET_ADDRESS]. option [STREET_ADDRESS]. 2 results…" at bounding box center [289, 57] width 417 height 51
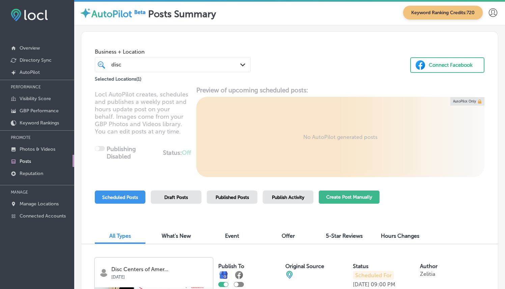
click at [335, 202] on button "Create Post Manually" at bounding box center [349, 197] width 61 height 13
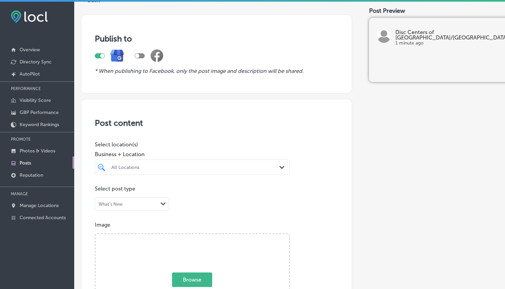
scroll to position [34, 0]
click at [171, 169] on div at bounding box center [184, 166] width 147 height 9
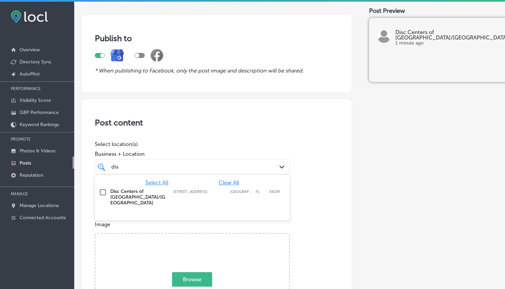
click at [138, 198] on label "Disc Centers of [GEOGRAPHIC_DATA]/[GEOGRAPHIC_DATA]" at bounding box center [138, 197] width 56 height 17
type input "dis"
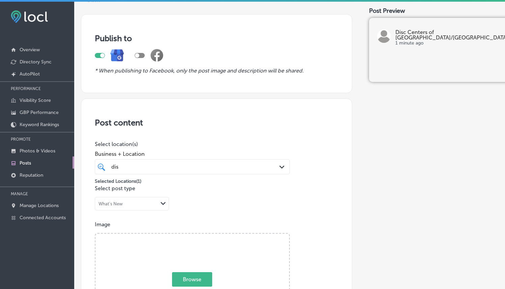
click at [237, 143] on p "Select location(s)" at bounding box center [192, 144] width 195 height 6
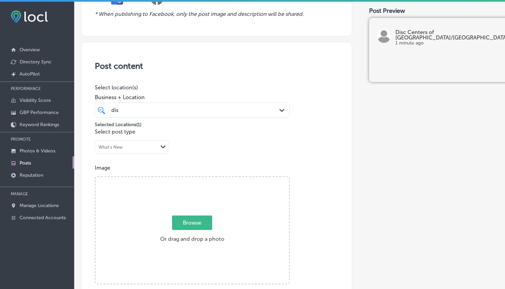
scroll to position [105, 0]
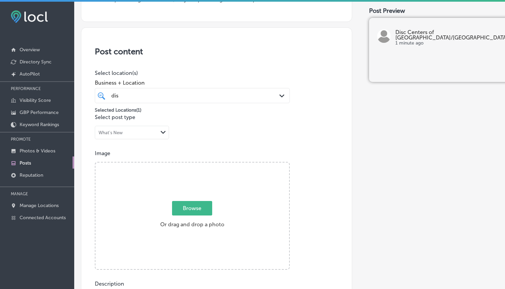
click at [195, 202] on span "Browse" at bounding box center [192, 208] width 40 height 15
click at [195, 165] on input "Browse Or drag and drop a photo" at bounding box center [193, 164] width 194 height 2
type input "C:\fakepath\Disc Centers of America Post.png"
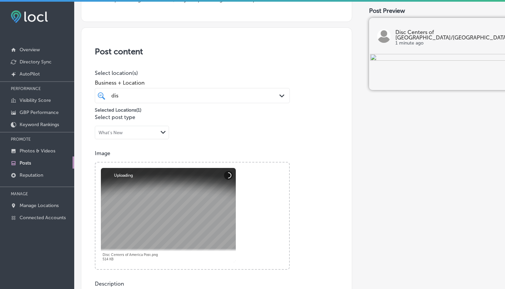
scroll to position [246, 0]
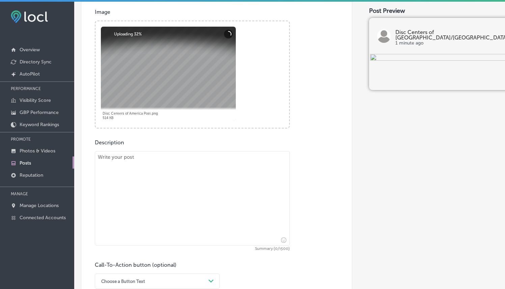
drag, startPoint x: 165, startPoint y: 156, endPoint x: 161, endPoint y: 160, distance: 6.0
click at [165, 156] on textarea at bounding box center [192, 198] width 195 height 95
paste textarea "At Disc Centers of [GEOGRAPHIC_DATA]/[GEOGRAPHIC_DATA], we’re committed to help…"
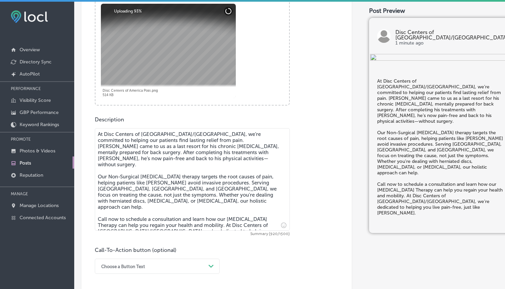
scroll to position [312, 0]
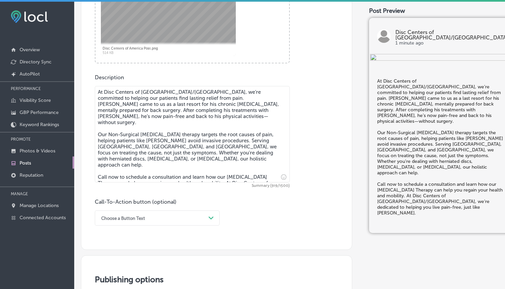
type textarea "At Disc Centers of [GEOGRAPHIC_DATA]/[GEOGRAPHIC_DATA], we’re committed to help…"
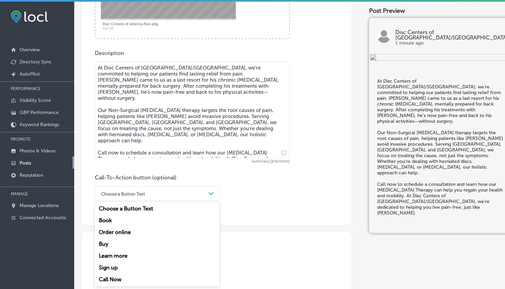
click at [206, 202] on div "option Book focused, 2 of 7. 7 results available. Use Up and Down to choose opt…" at bounding box center [157, 193] width 125 height 15
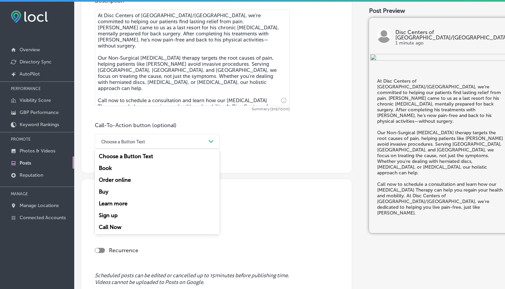
scroll to position [392, 0]
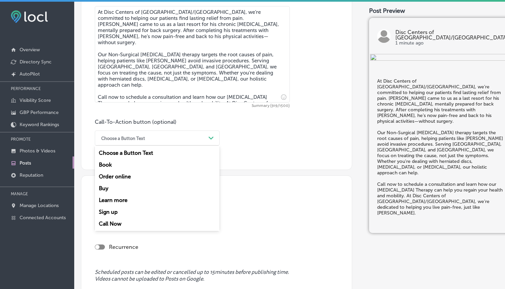
click at [121, 223] on div "Call Now" at bounding box center [157, 224] width 125 height 12
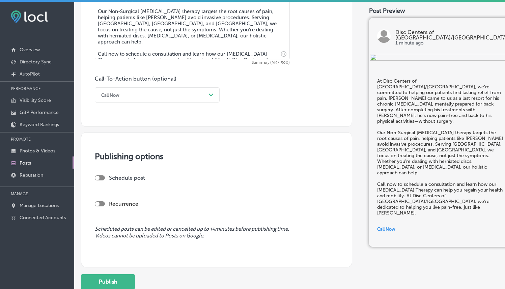
scroll to position [446, 0]
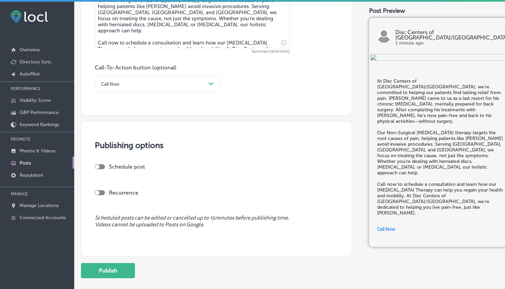
drag, startPoint x: 104, startPoint y: 167, endPoint x: 189, endPoint y: 160, distance: 85.4
click at [189, 160] on div "Publishing options Schedule post Recurrence Scheduled posts can be edited or ca…" at bounding box center [216, 188] width 271 height 135
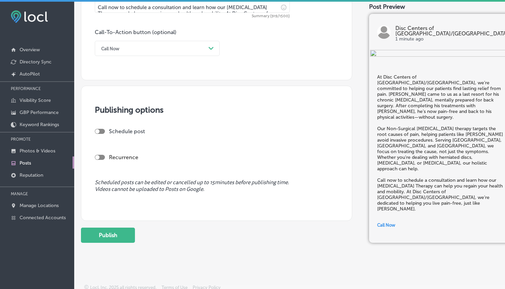
scroll to position [484, 0]
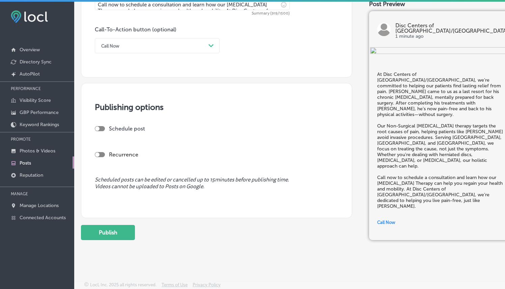
click at [104, 128] on div at bounding box center [100, 128] width 10 height 5
checkbox input "true"
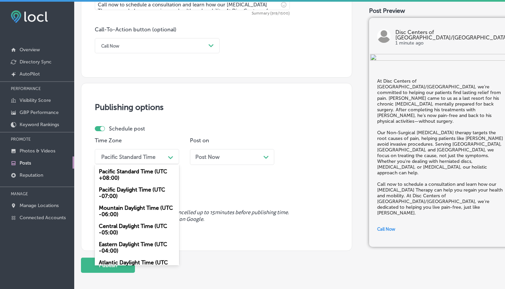
click at [137, 152] on div "Pacific Standard Time" at bounding box center [132, 157] width 68 height 12
click at [133, 205] on div "Mountain Daylight Time (UTC -06:00)" at bounding box center [137, 211] width 84 height 18
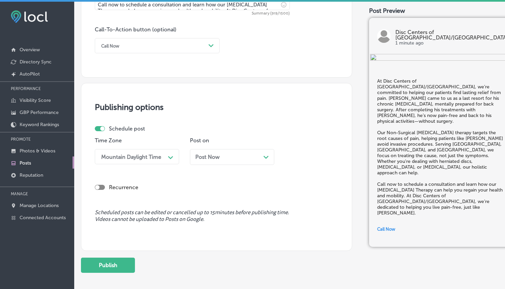
click at [211, 162] on div "Post Now Path Created with Sketch." at bounding box center [232, 157] width 84 height 16
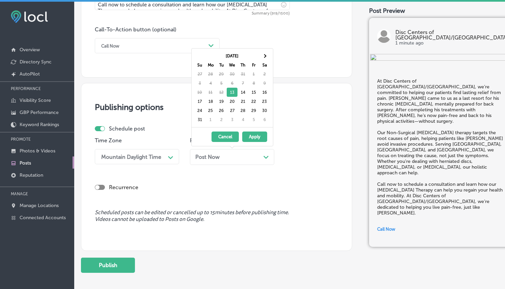
click at [254, 136] on button "Apply" at bounding box center [254, 137] width 25 height 10
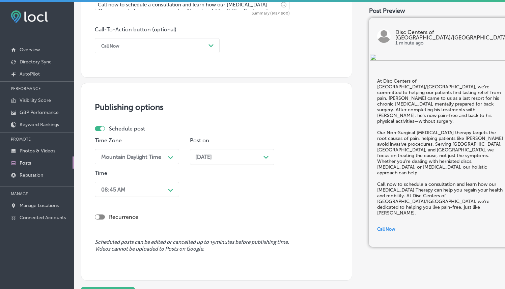
scroll to position [495, 0]
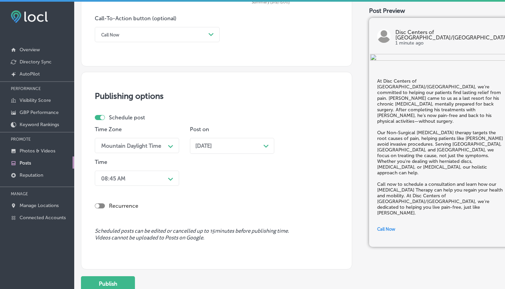
click at [166, 186] on div "08:45 AM Path Created with Sketch." at bounding box center [137, 178] width 84 height 15
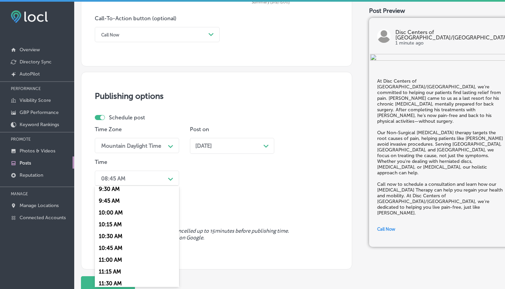
scroll to position [0, 0]
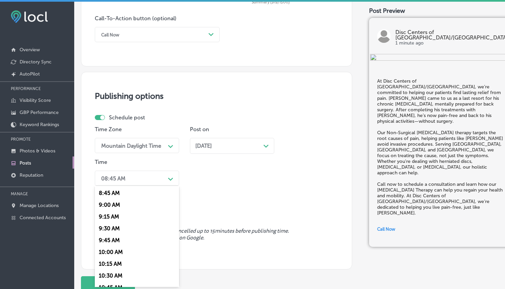
click at [215, 173] on div "Time Zone Mountain Daylight Time Path Created with Sketch. Post on [DATE] Path …" at bounding box center [214, 157] width 238 height 62
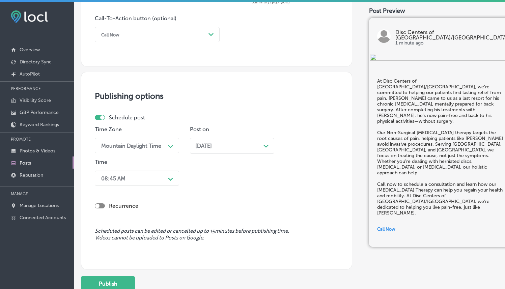
click at [229, 154] on div "[DATE] Path Created with Sketch." at bounding box center [232, 148] width 84 height 21
click at [222, 151] on div "[DATE] Path Created with Sketch." at bounding box center [232, 146] width 84 height 16
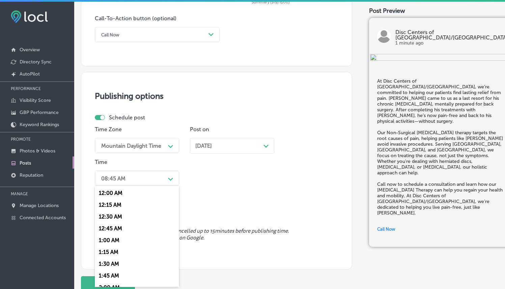
click at [154, 181] on div "08:45 AM" at bounding box center [132, 179] width 68 height 12
click at [115, 219] on div "7:00 AM" at bounding box center [137, 218] width 84 height 12
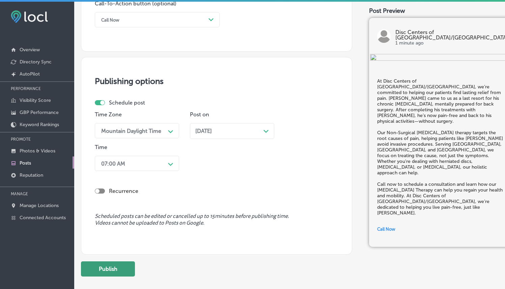
scroll to position [547, 0]
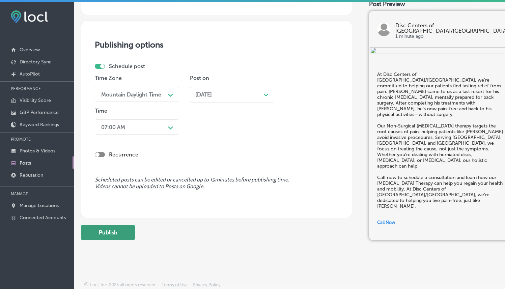
click at [113, 236] on button "Publish" at bounding box center [108, 232] width 54 height 15
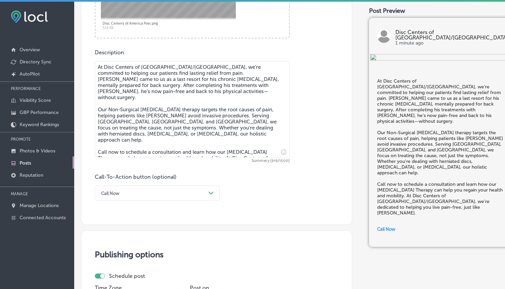
scroll to position [340, 0]
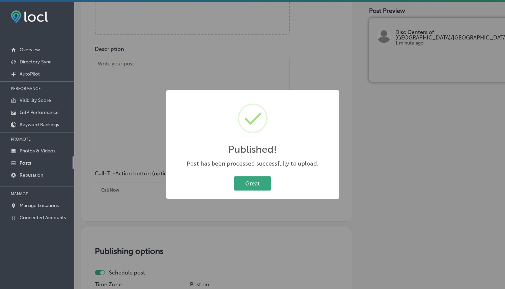
click at [252, 177] on button "Great" at bounding box center [252, 184] width 37 height 14
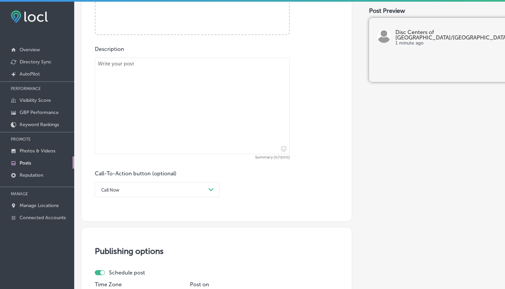
click at [339, 168] on div "Description Summary (0/1500) Call-To-Action button (optional) Call Now Path Cre…" at bounding box center [217, 122] width 244 height 152
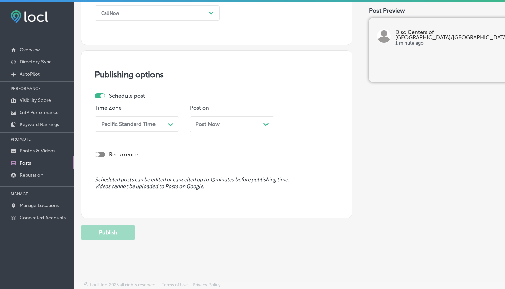
scroll to position [10, 0]
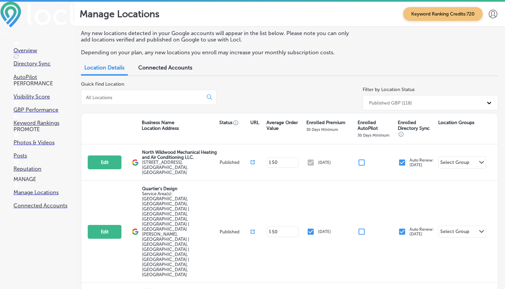
click at [34, 159] on link "Posts" at bounding box center [44, 152] width 61 height 13
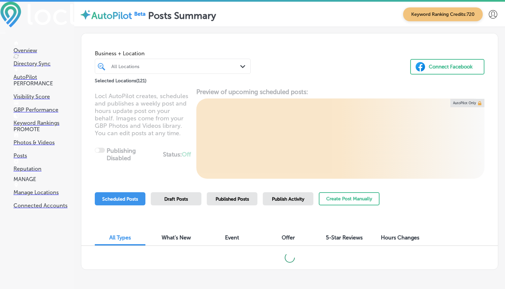
click at [192, 61] on div "All Locations" at bounding box center [173, 66] width 130 height 10
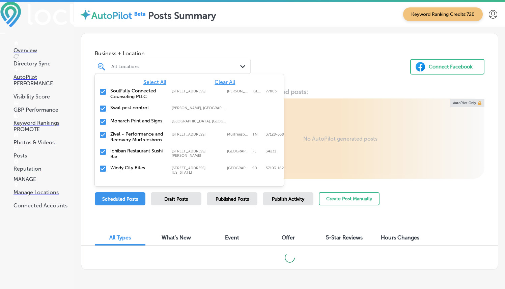
click at [219, 82] on span "Clear All" at bounding box center [225, 82] width 21 height 6
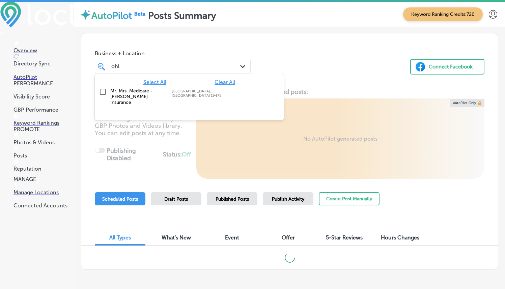
click at [140, 98] on label "Mr. Mrs. Medicare - [PERSON_NAME] Insurance" at bounding box center [137, 96] width 55 height 17
type input "ohl"
click at [321, 58] on div "Business + Location option Spring City, PA 19475, selected. option Spring City,…" at bounding box center [289, 58] width 417 height 51
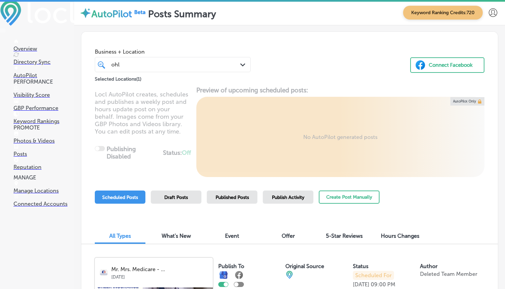
click at [31, 123] on p "Keyword Rankings" at bounding box center [44, 121] width 61 height 6
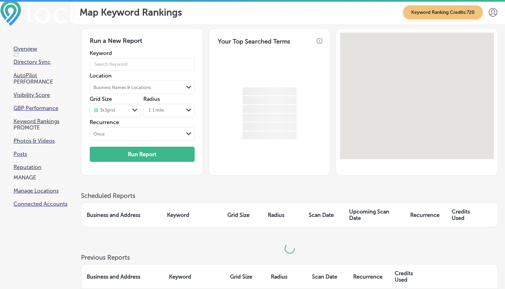
click at [37, 110] on p "GBP Performance" at bounding box center [44, 108] width 61 height 6
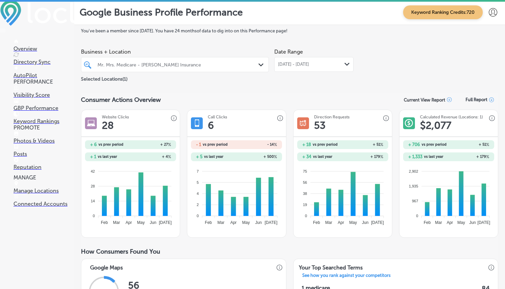
click at [251, 67] on div "Mr. Mrs. Medicare - [PERSON_NAME] Insurance" at bounding box center [179, 65] width 162 height 6
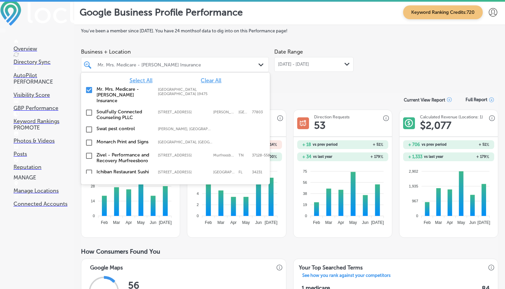
click at [214, 78] on span "Clear All" at bounding box center [211, 80] width 21 height 6
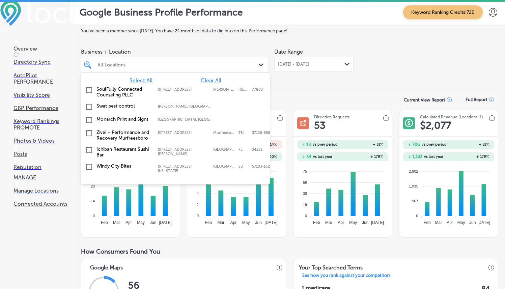
click at [215, 69] on div at bounding box center [167, 64] width 140 height 9
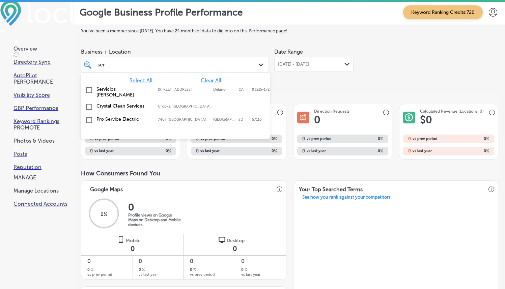
click at [150, 89] on label "Servicios [PERSON_NAME]" at bounding box center [124, 91] width 55 height 11
type input "ser"
click at [208, 48] on div "Business + Location option 1405 Main St, selected. option 1405 Main St focused,…" at bounding box center [175, 58] width 188 height 27
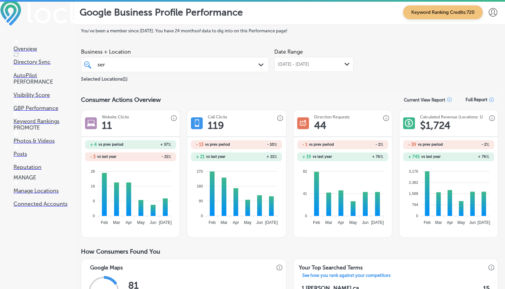
click at [336, 70] on div "Jul 01, 2025 - Jul 31, 2025 Path Created with Sketch." at bounding box center [314, 64] width 79 height 15
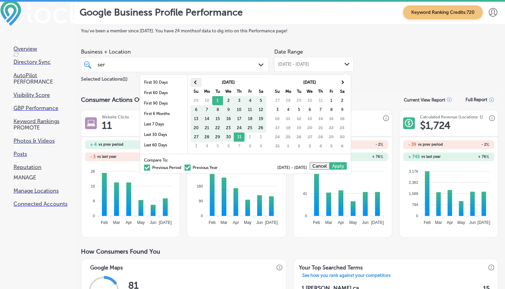
click at [195, 83] on span at bounding box center [196, 82] width 4 height 4
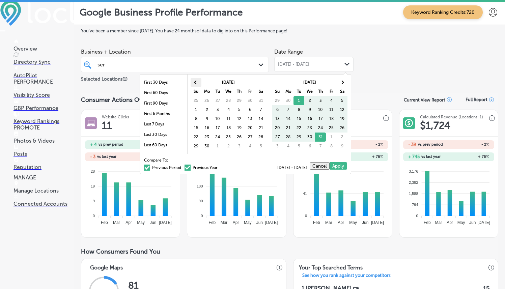
click at [200, 84] on th at bounding box center [196, 82] width 11 height 9
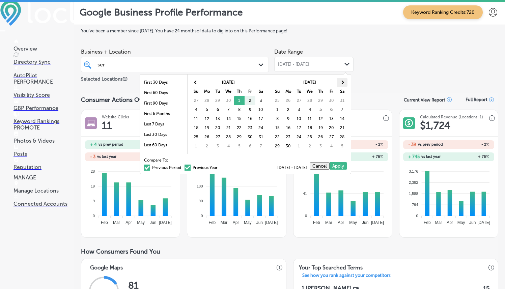
click at [340, 84] on th at bounding box center [342, 82] width 11 height 9
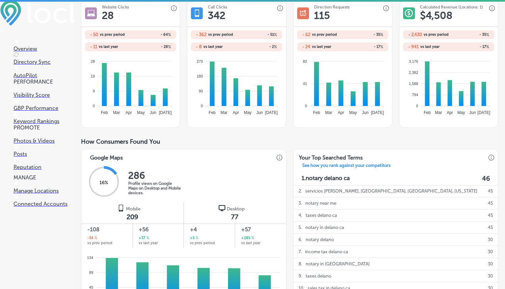
scroll to position [42, 0]
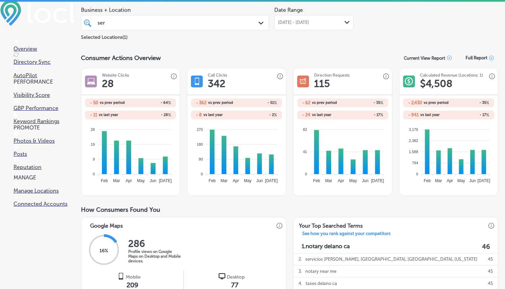
click at [336, 24] on div "May 01, 2025 - Jul 31, 2025 Path Created with Sketch." at bounding box center [314, 22] width 72 height 5
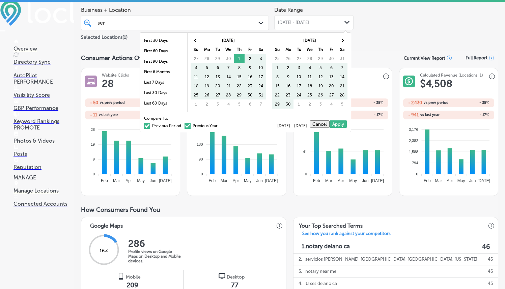
click at [144, 125] on span at bounding box center [147, 126] width 6 height 6
click at [183, 125] on input "Previous Period" at bounding box center [183, 125] width 0 height 0
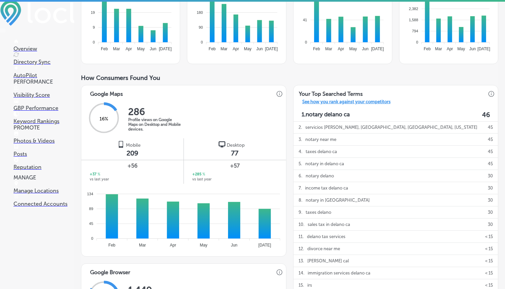
scroll to position [170, 0]
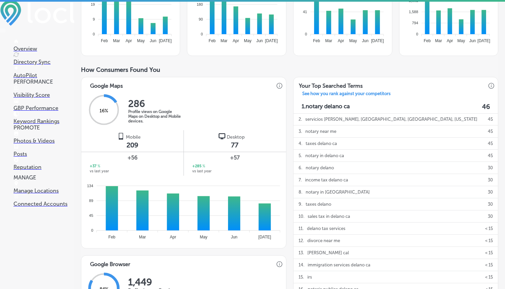
click at [427, 59] on main "Consumer Actions Overview Current View Report Full Report Website Clicks 28 - 1…" at bounding box center [290, 210] width 418 height 574
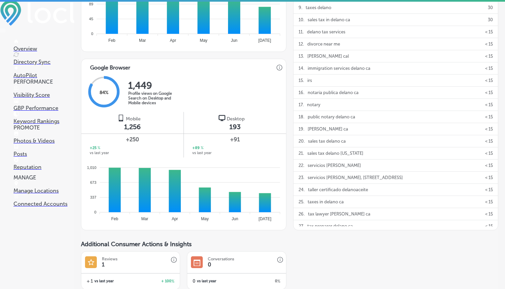
scroll to position [360, 0]
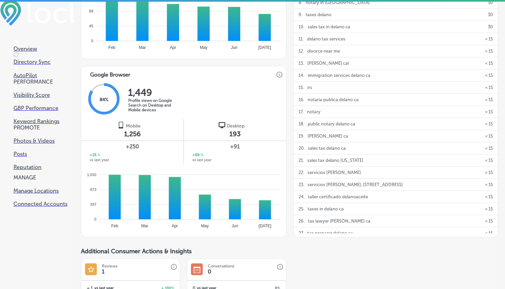
click at [48, 144] on p "Photos & Videos" at bounding box center [44, 141] width 61 height 6
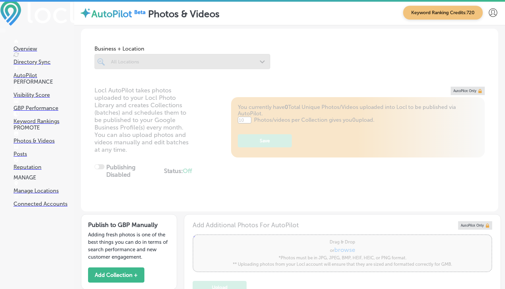
scroll to position [231, 0]
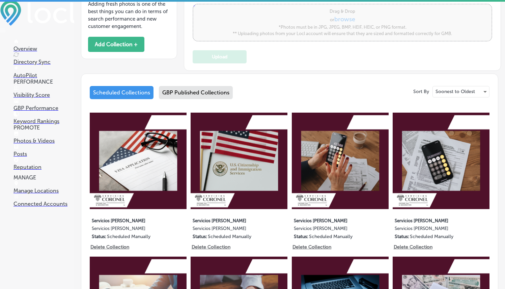
click at [192, 89] on div "GBP Published Collections" at bounding box center [196, 92] width 74 height 13
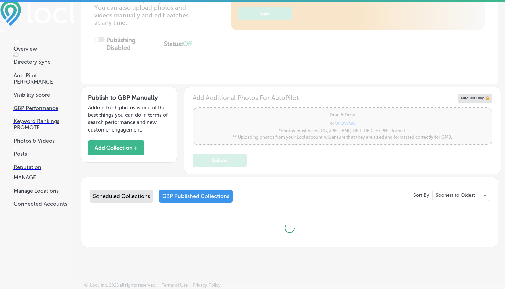
scroll to position [231, 0]
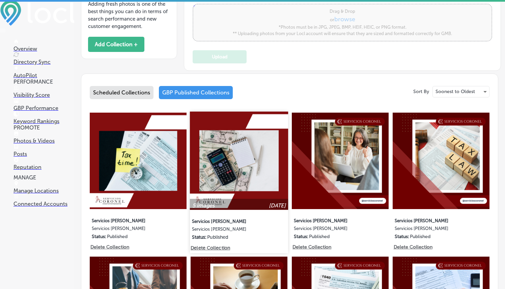
type input "5"
click at [221, 160] on img at bounding box center [239, 160] width 98 height 98
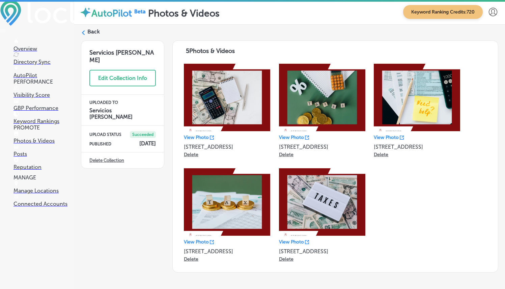
scroll to position [1, 0]
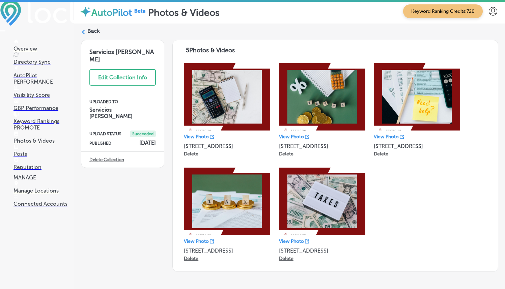
click at [99, 29] on div "Back" at bounding box center [290, 33] width 418 height 12
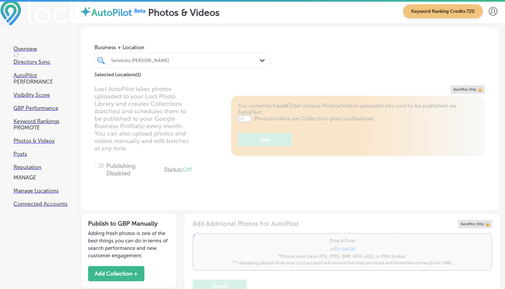
type input "5"
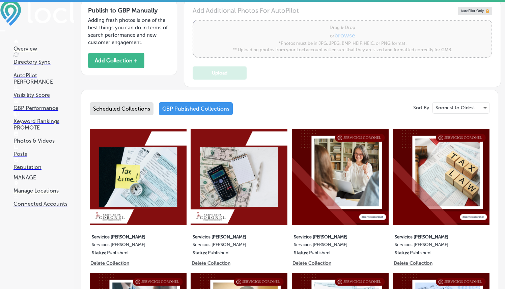
scroll to position [270, 0]
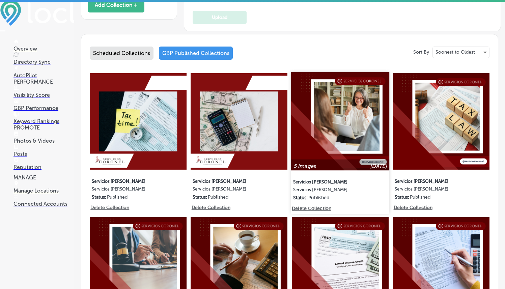
click at [355, 121] on img at bounding box center [340, 121] width 98 height 98
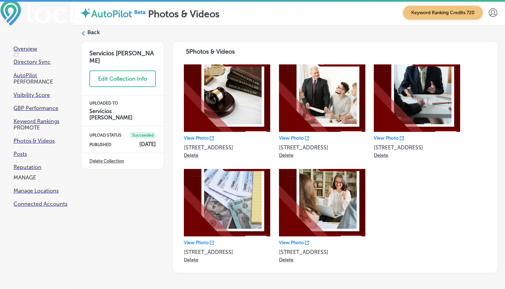
click at [96, 29] on label "Back" at bounding box center [93, 32] width 12 height 7
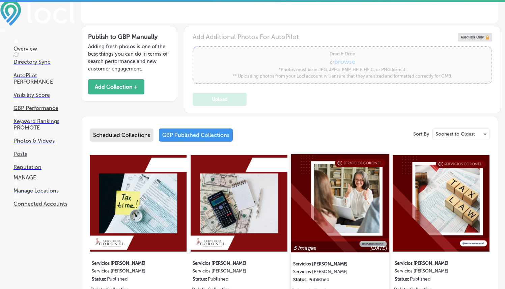
type input "5"
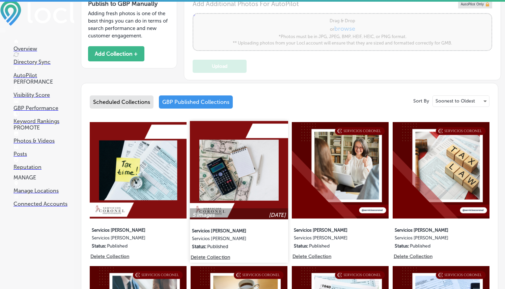
scroll to position [222, 0]
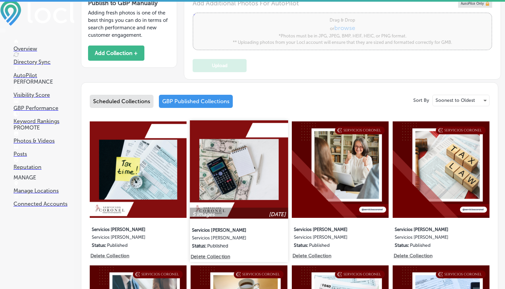
click at [255, 193] on img at bounding box center [239, 169] width 98 height 98
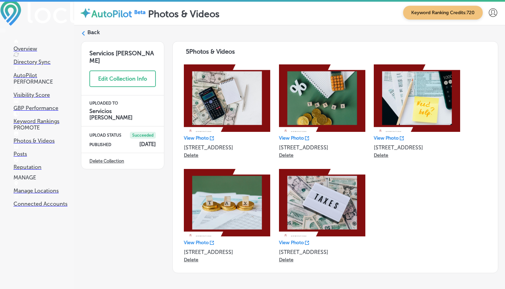
click at [98, 36] on label "Back" at bounding box center [93, 32] width 12 height 7
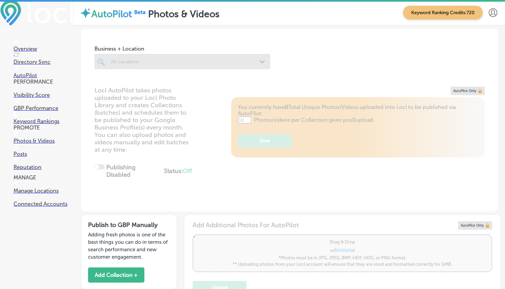
type input "5"
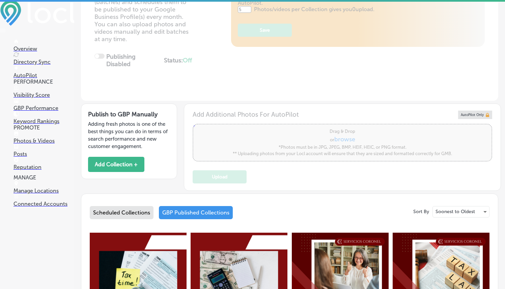
scroll to position [233, 0]
